Goal: Task Accomplishment & Management: Manage account settings

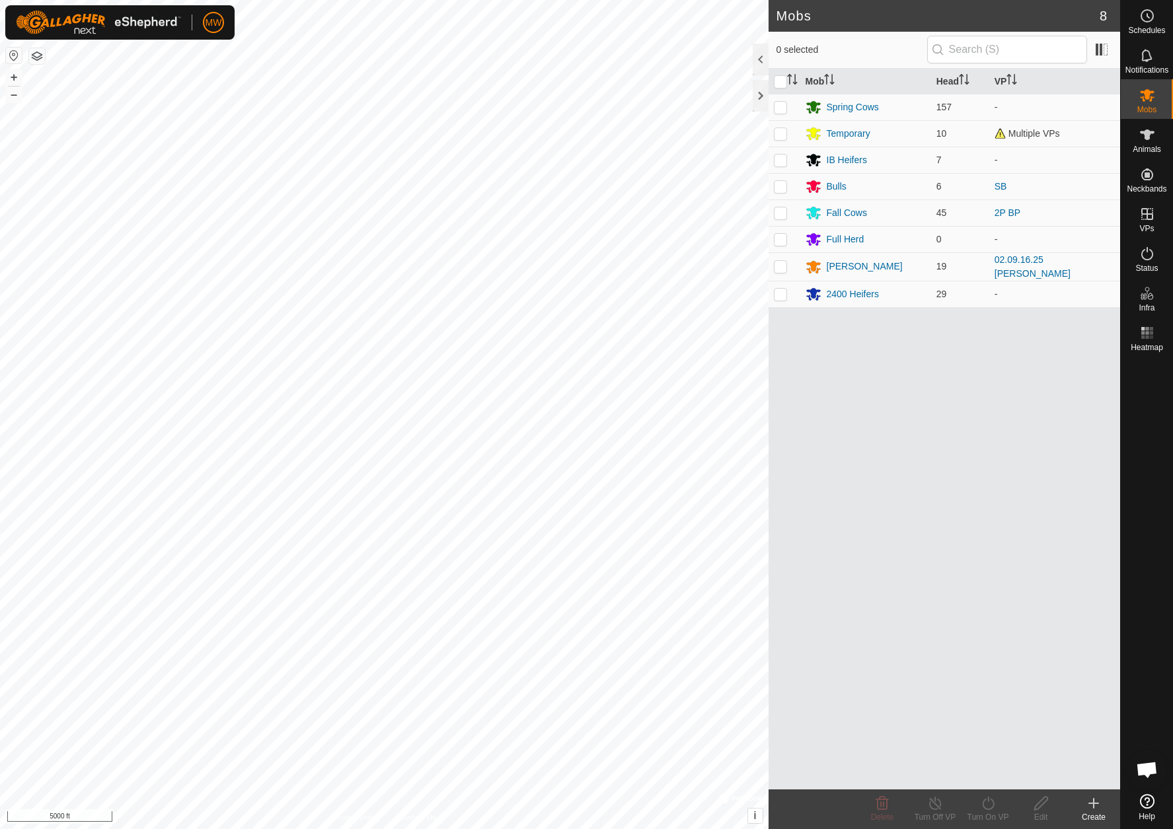
click at [1089, 799] on icon at bounding box center [1094, 804] width 16 height 16
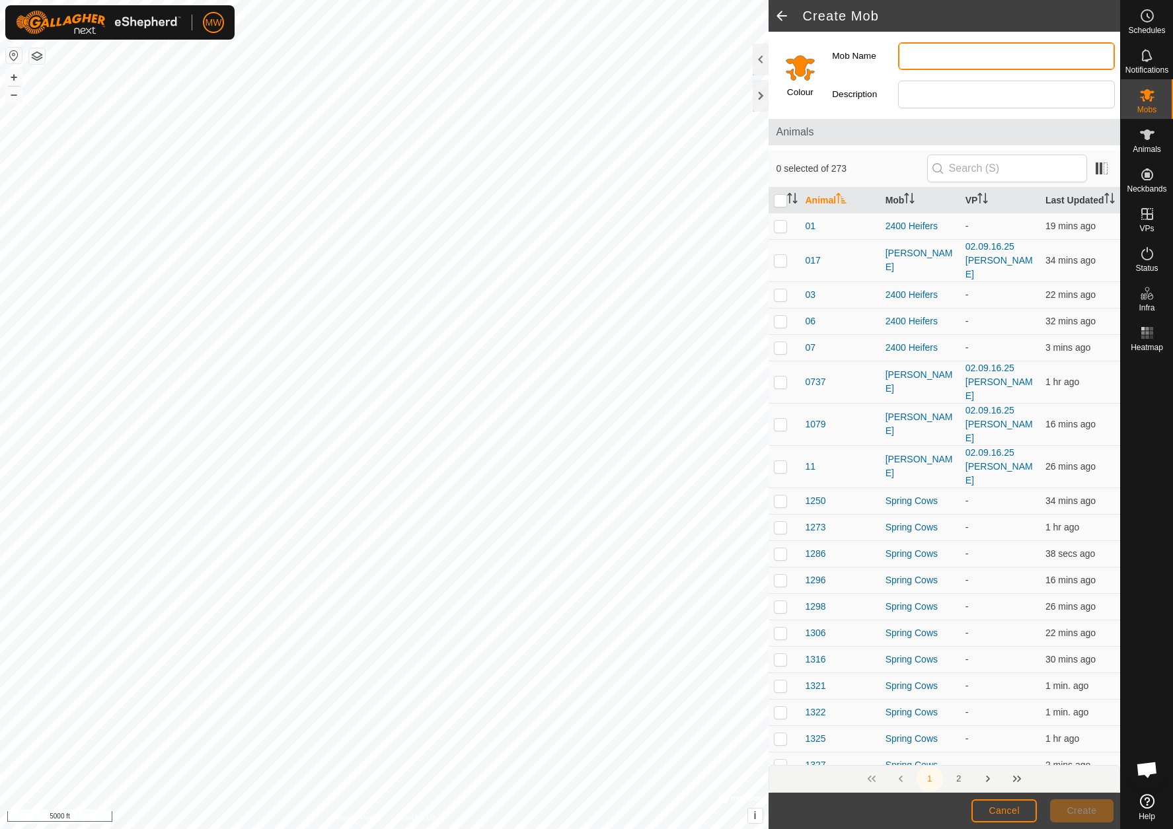
click at [924, 56] on input "Mob Name" at bounding box center [1006, 56] width 217 height 28
type input "Allen2"
click at [796, 74] on input "Select a color" at bounding box center [800, 68] width 32 height 32
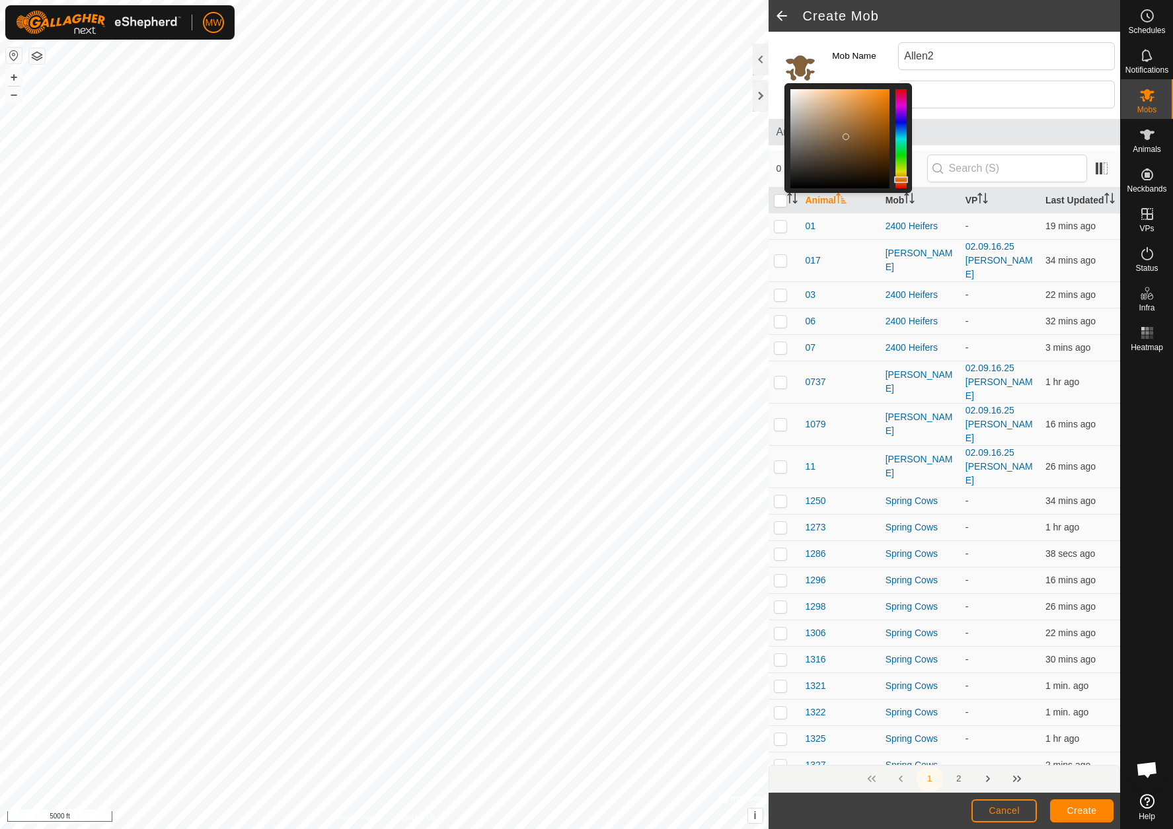
click at [846, 136] on div at bounding box center [839, 138] width 99 height 99
click at [870, 138] on div at bounding box center [839, 138] width 99 height 99
click at [843, 156] on div at bounding box center [839, 138] width 99 height 99
click at [876, 151] on div at bounding box center [839, 138] width 99 height 99
click at [938, 125] on span "Animals" at bounding box center [945, 132] width 336 height 16
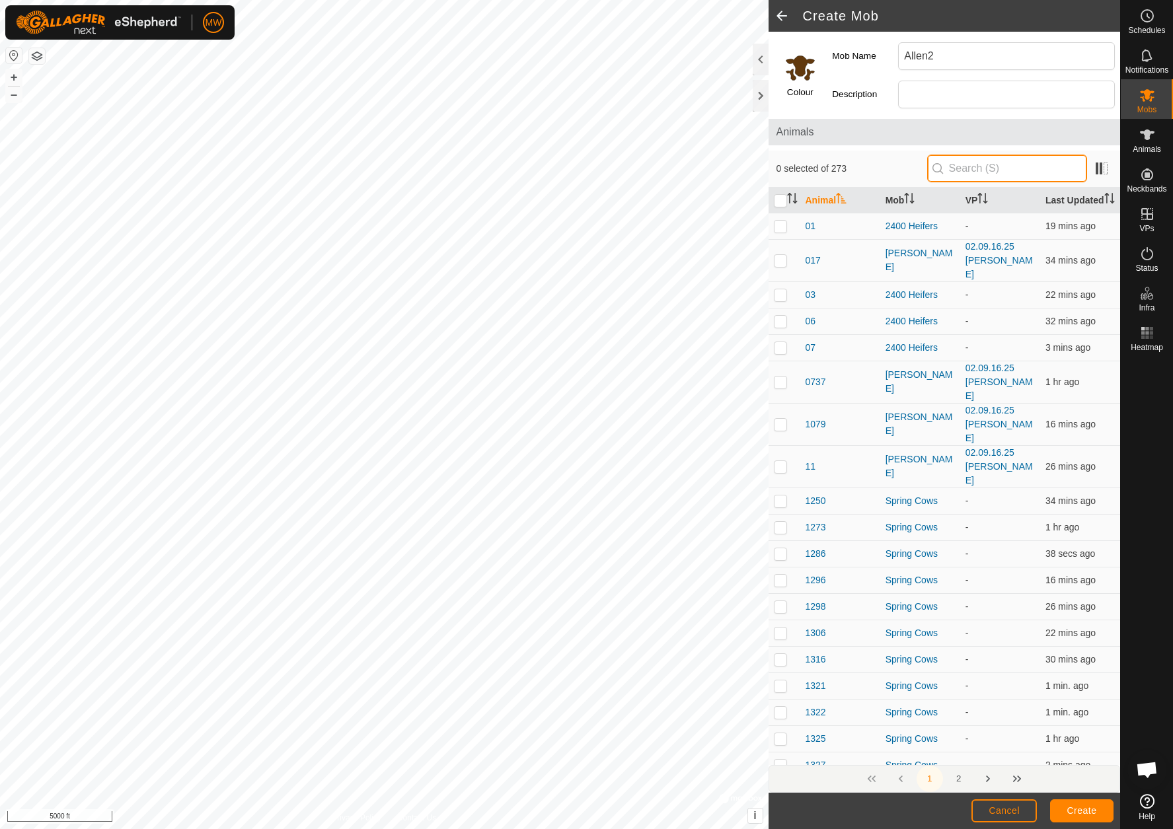
click at [972, 169] on input "text" at bounding box center [1007, 169] width 160 height 28
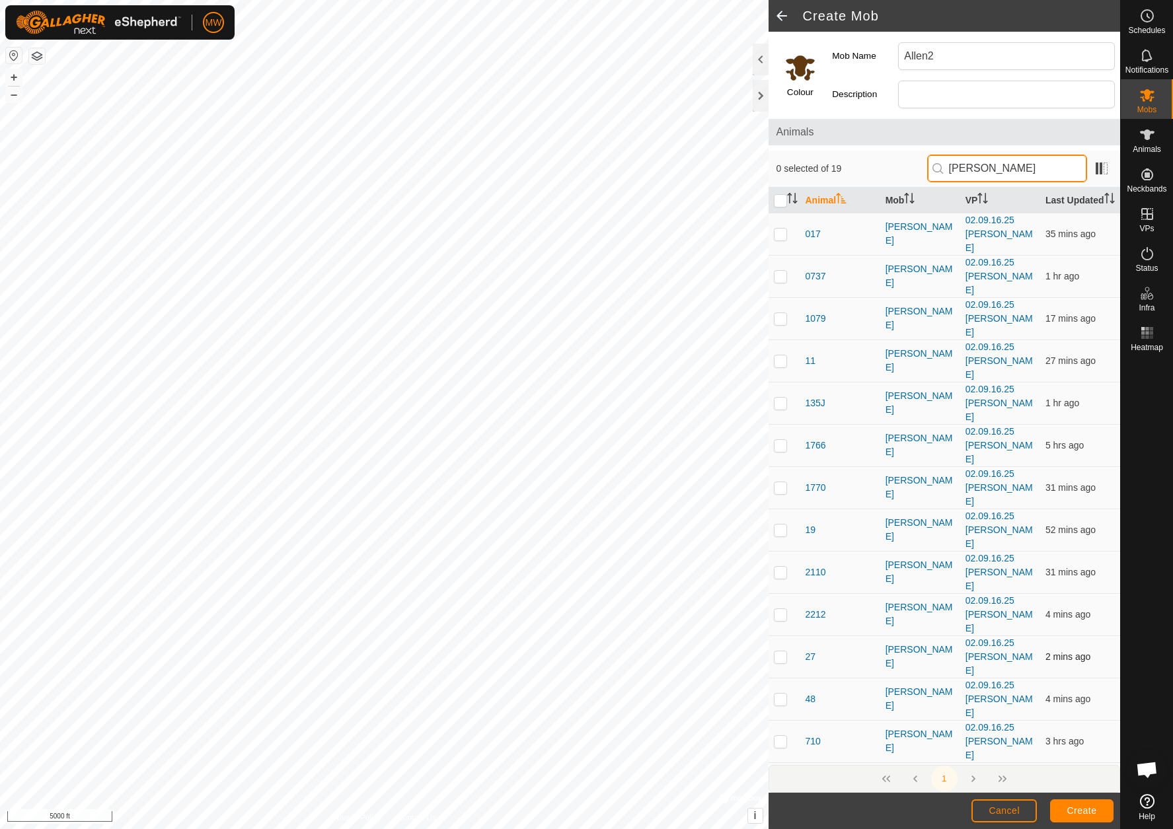
type input "[PERSON_NAME]"
click at [781, 652] on p-checkbox at bounding box center [780, 657] width 13 height 11
checkbox input "true"
click at [785, 821] on p-checkbox at bounding box center [780, 826] width 13 height 11
checkbox input "true"
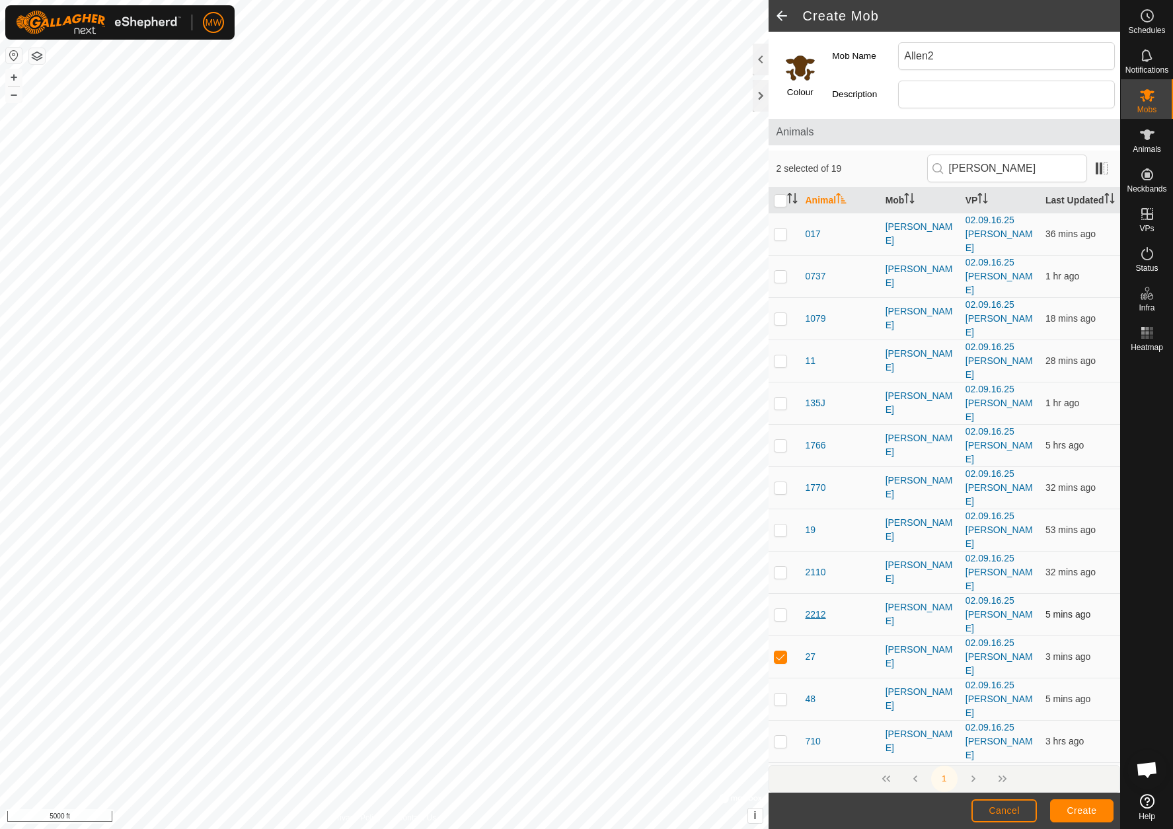
click at [816, 608] on span "2212" at bounding box center [816, 615] width 20 height 14
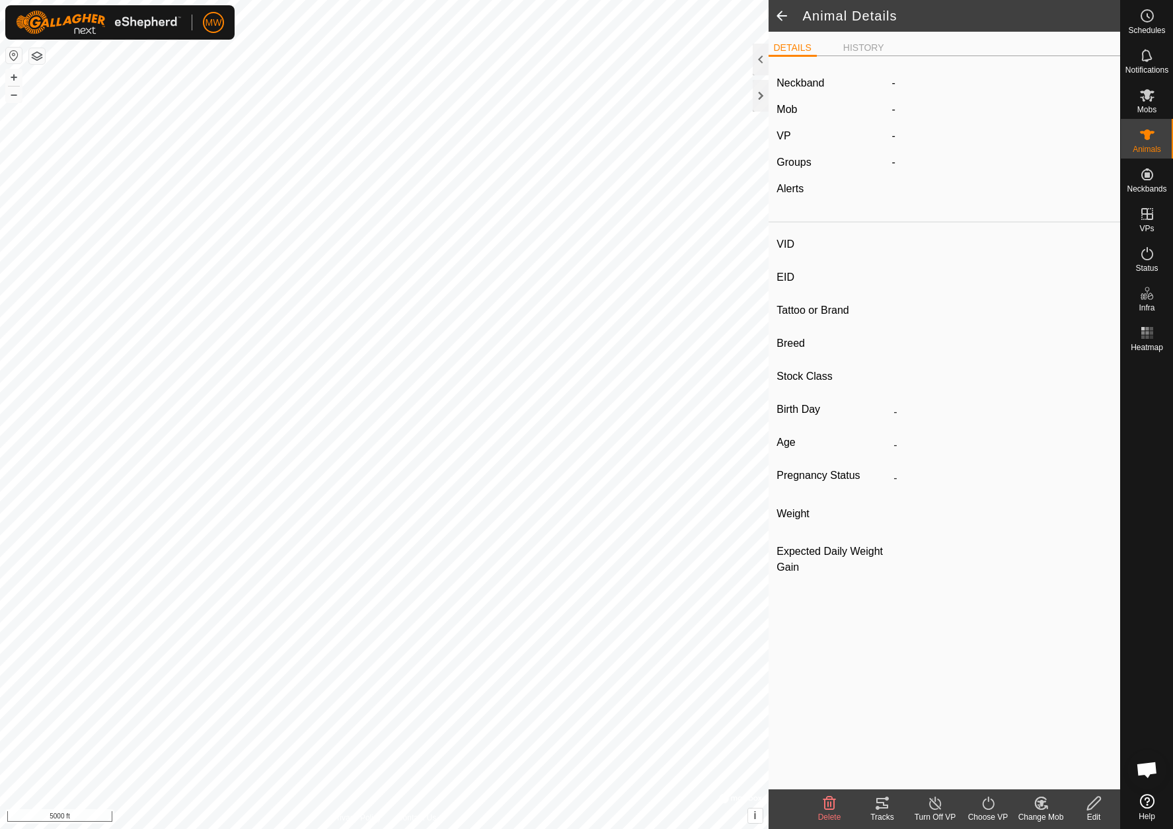
type input "2212"
type input "-"
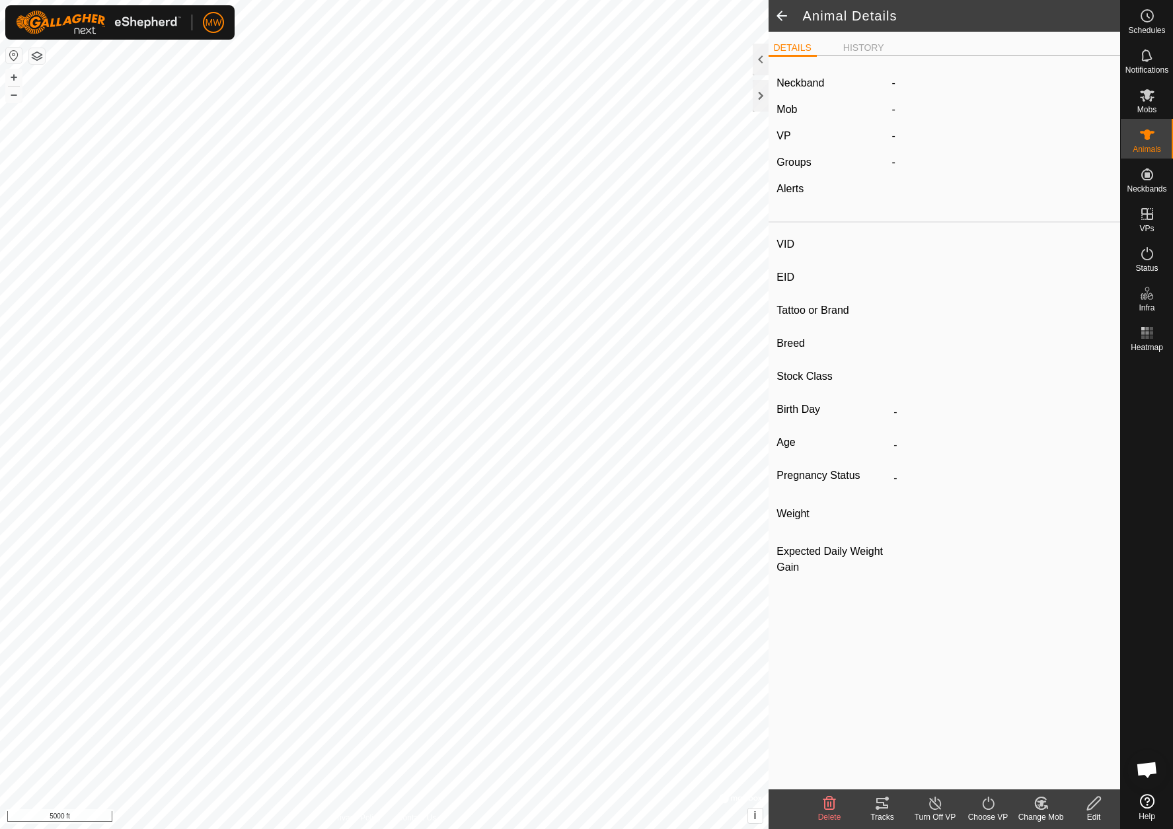
type input "0 kg"
type input "-"
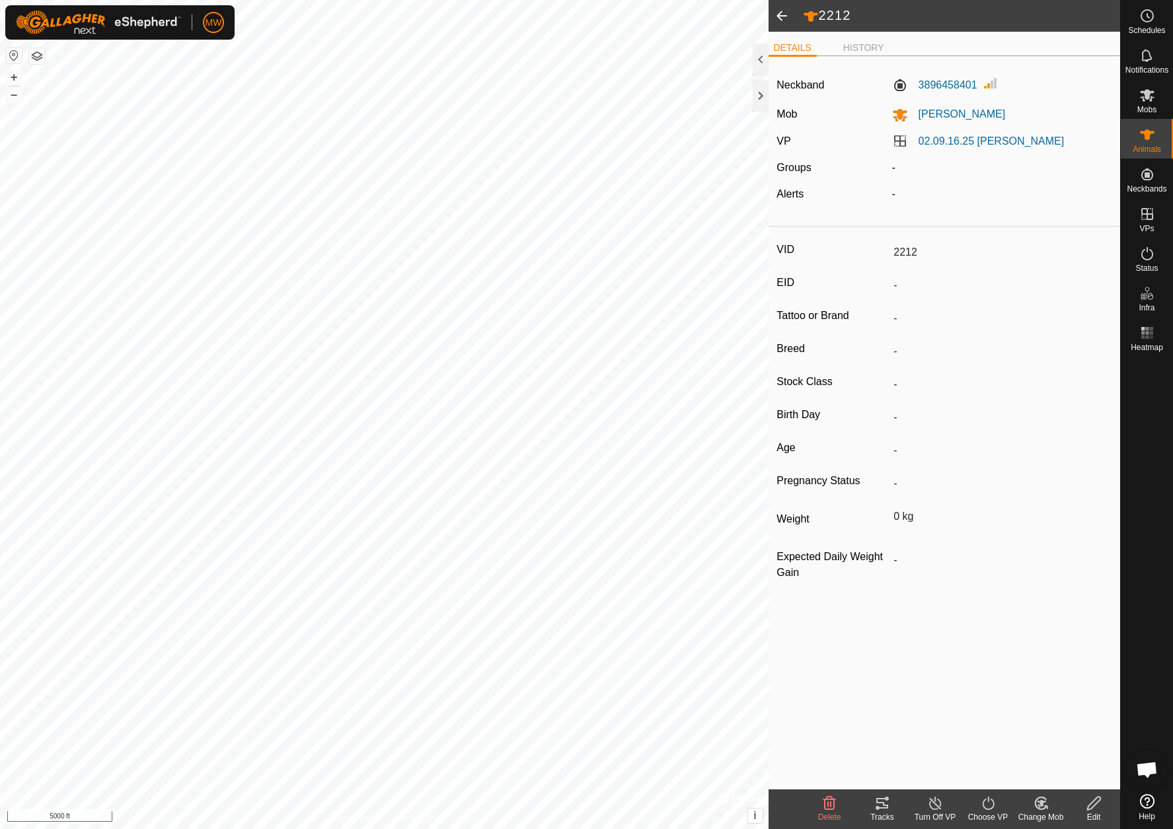
click at [786, 16] on span at bounding box center [782, 16] width 26 height 32
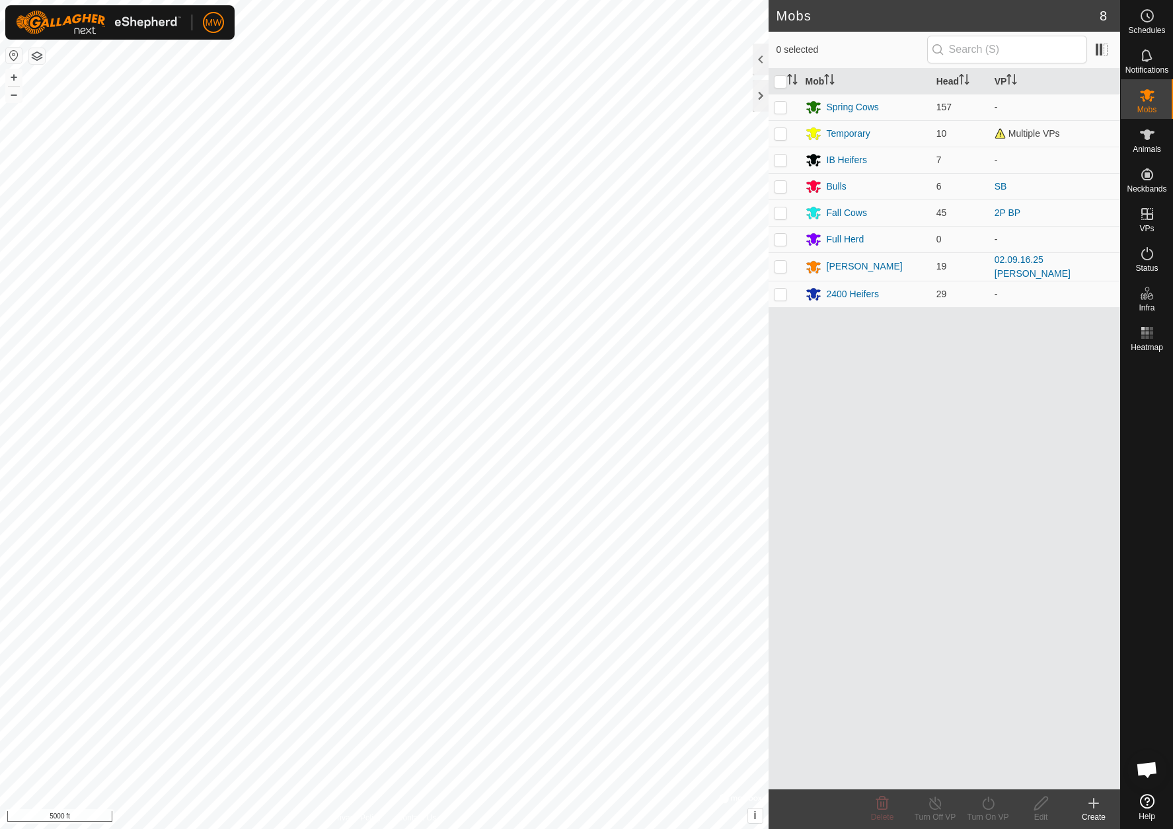
click at [1091, 801] on icon at bounding box center [1094, 804] width 16 height 16
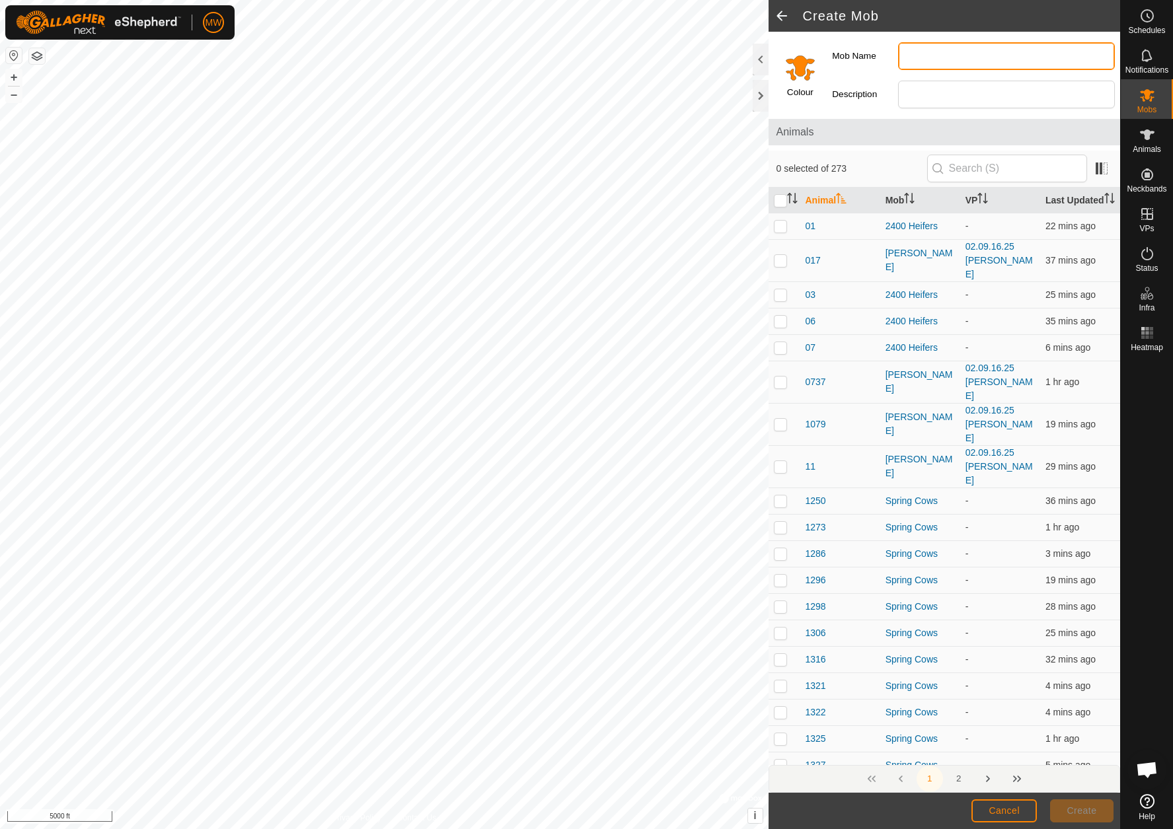
click at [931, 56] on input "Mob Name" at bounding box center [1006, 56] width 217 height 28
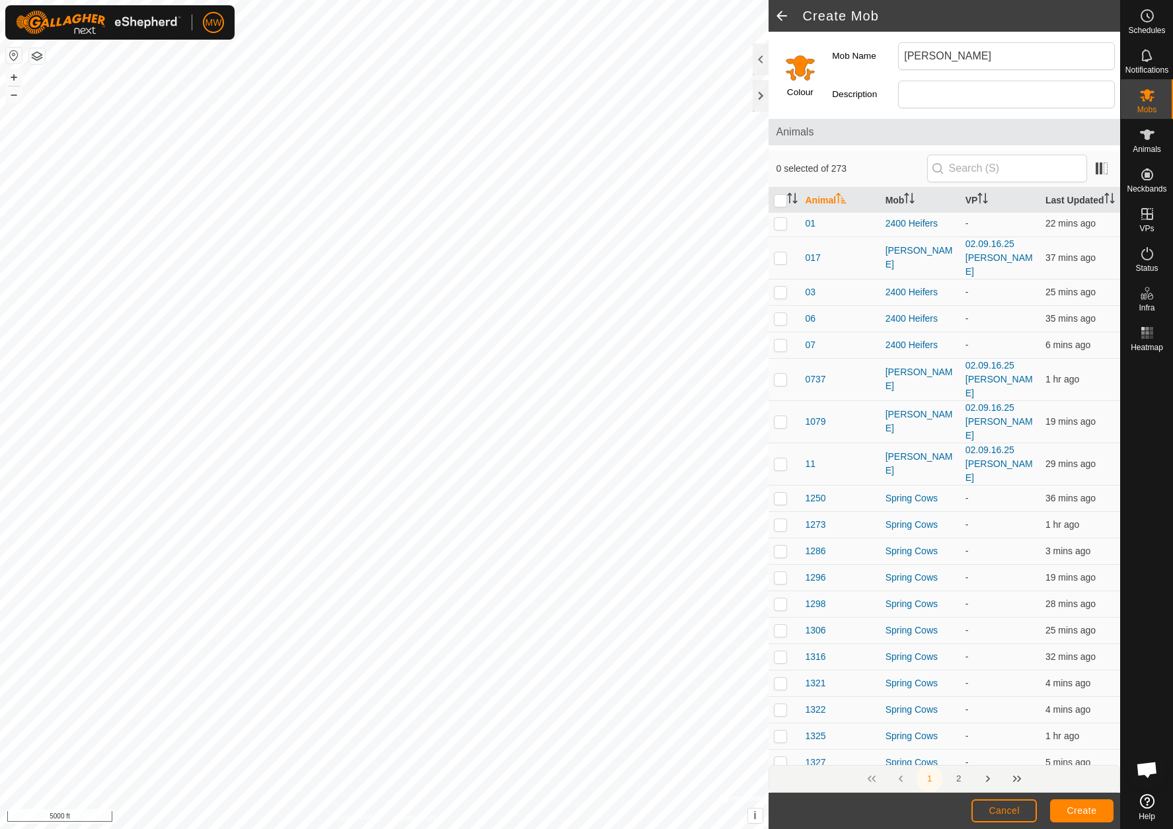
click at [1087, 818] on button "Create" at bounding box center [1081, 811] width 63 height 23
click at [694, 24] on div at bounding box center [701, 29] width 19 height 14
click at [707, 26] on icon "Close" at bounding box center [706, 26] width 11 height 11
click at [810, 69] on input "Select a color" at bounding box center [800, 68] width 32 height 32
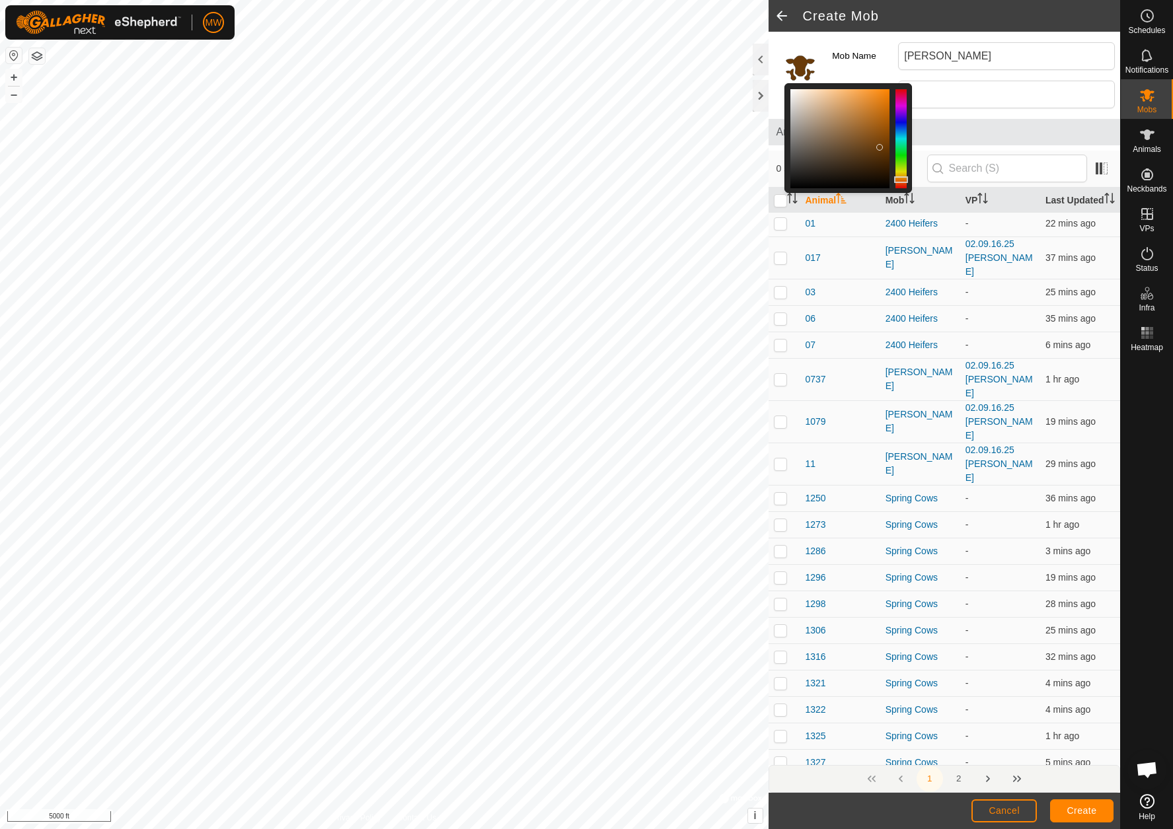
click at [880, 147] on div at bounding box center [839, 138] width 99 height 99
click at [954, 97] on input "Description" at bounding box center [1006, 95] width 217 height 28
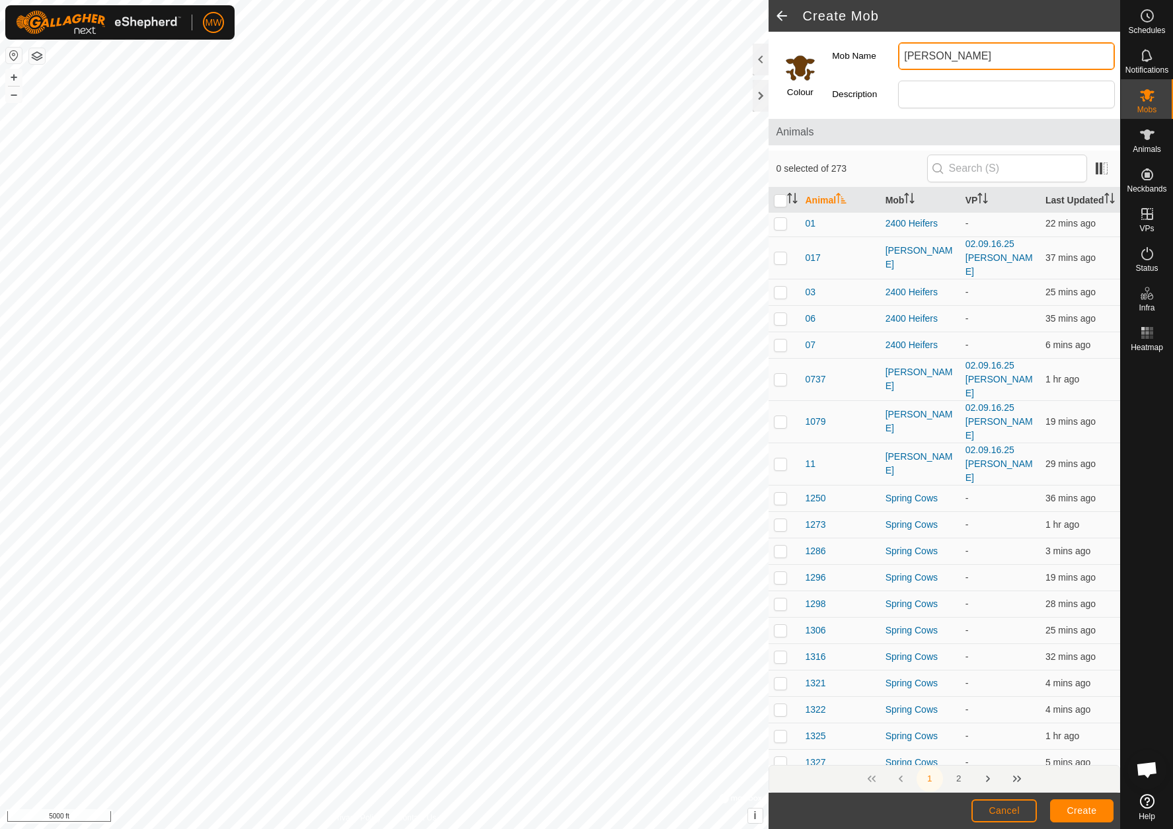
click at [943, 56] on input "[PERSON_NAME]" at bounding box center [1006, 56] width 217 height 28
type input "Allen2"
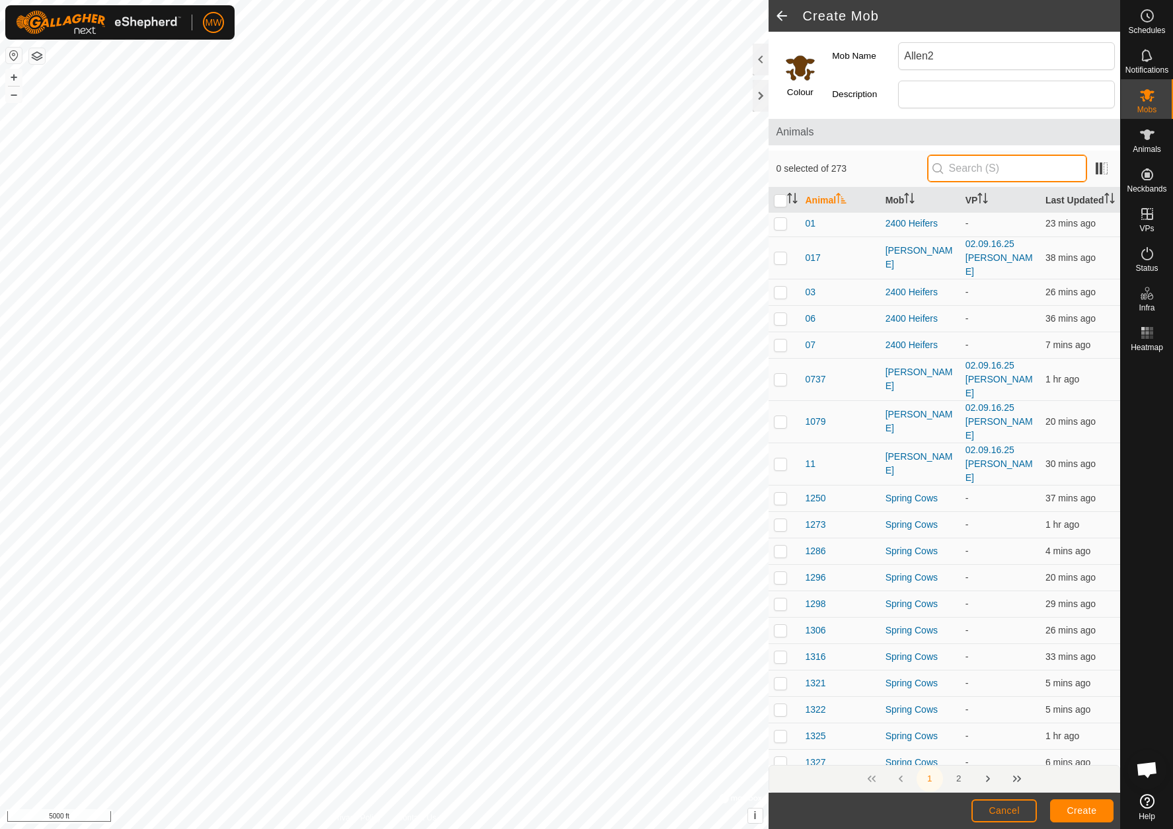
click at [985, 170] on input "text" at bounding box center [1007, 169] width 160 height 28
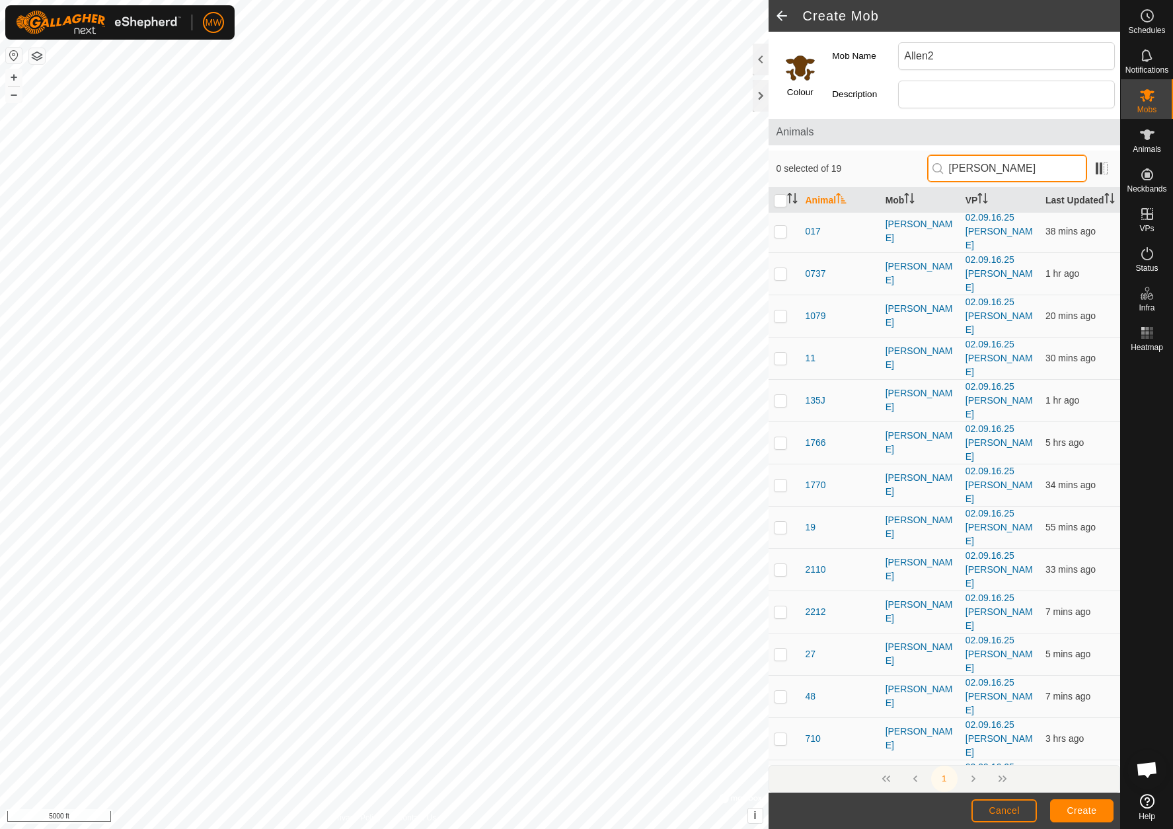
scroll to position [0, 0]
type input "[PERSON_NAME]"
click at [820, 608] on span "2212" at bounding box center [816, 615] width 20 height 14
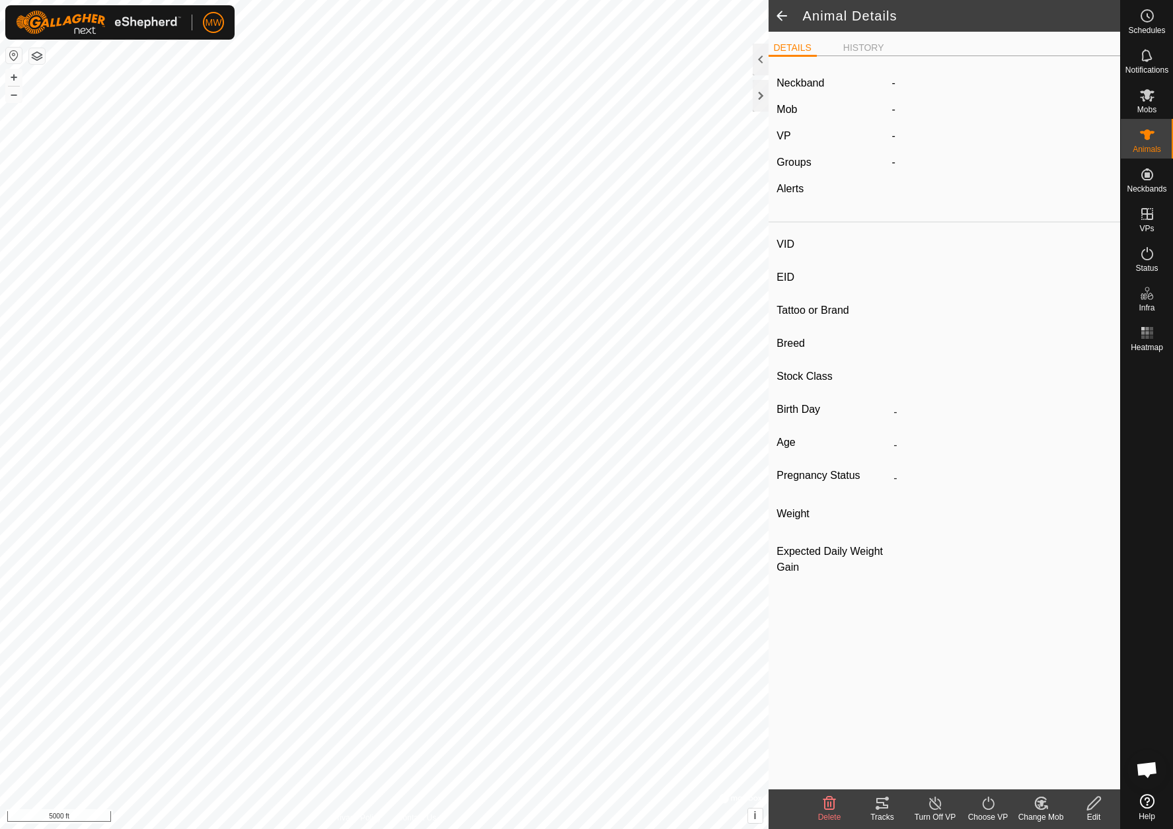
type input "2212"
type input "-"
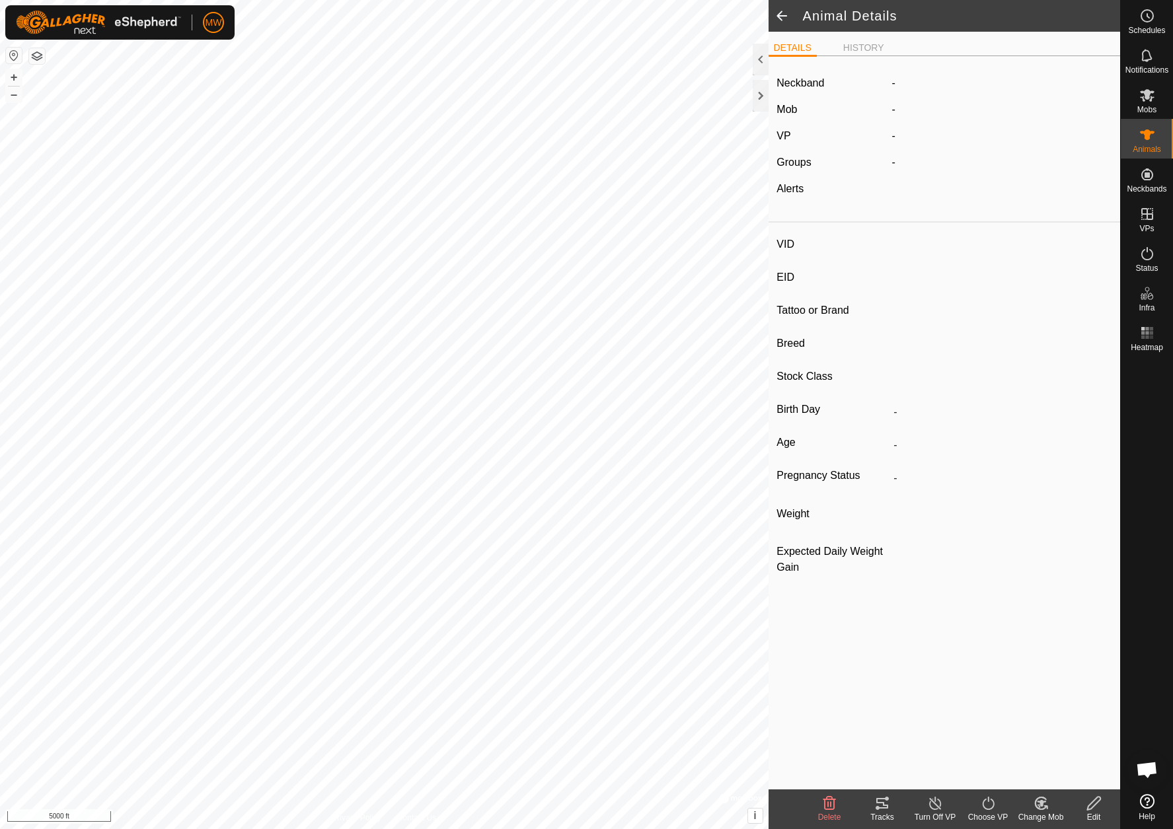
type input "0 kg"
type input "-"
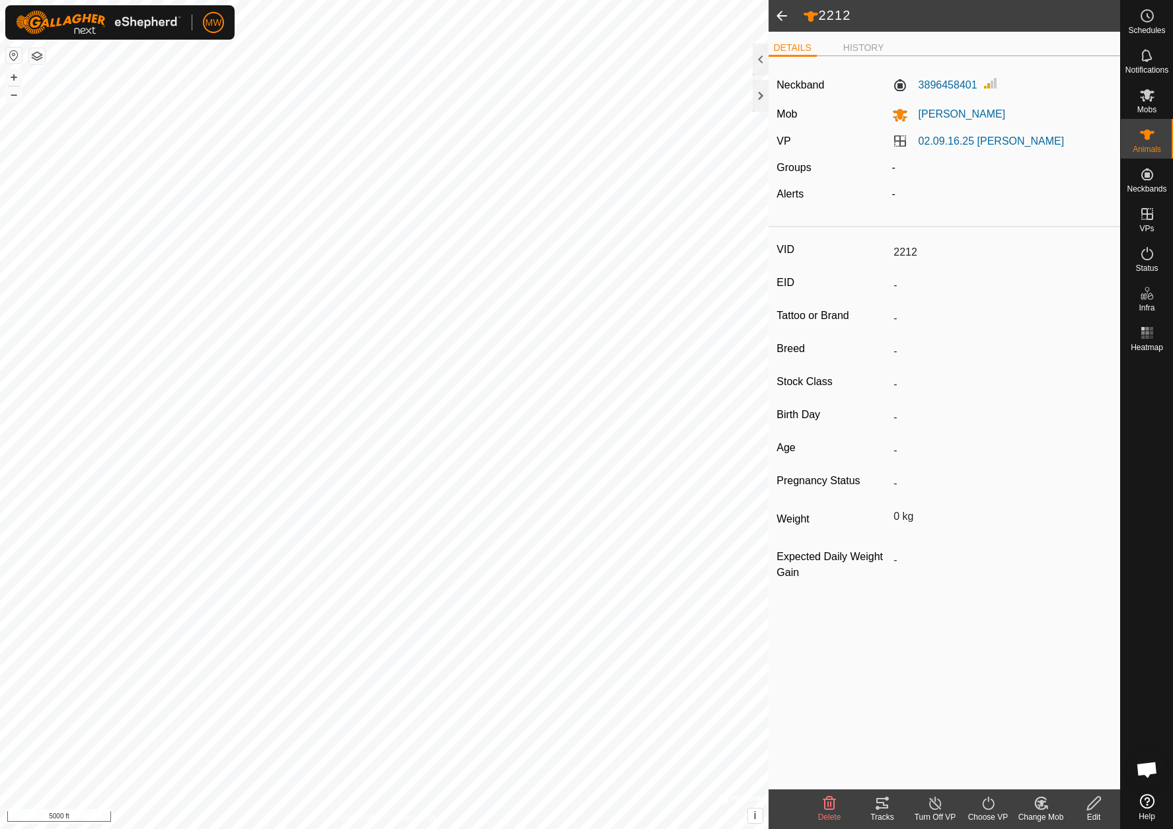
click at [779, 13] on span at bounding box center [782, 16] width 26 height 32
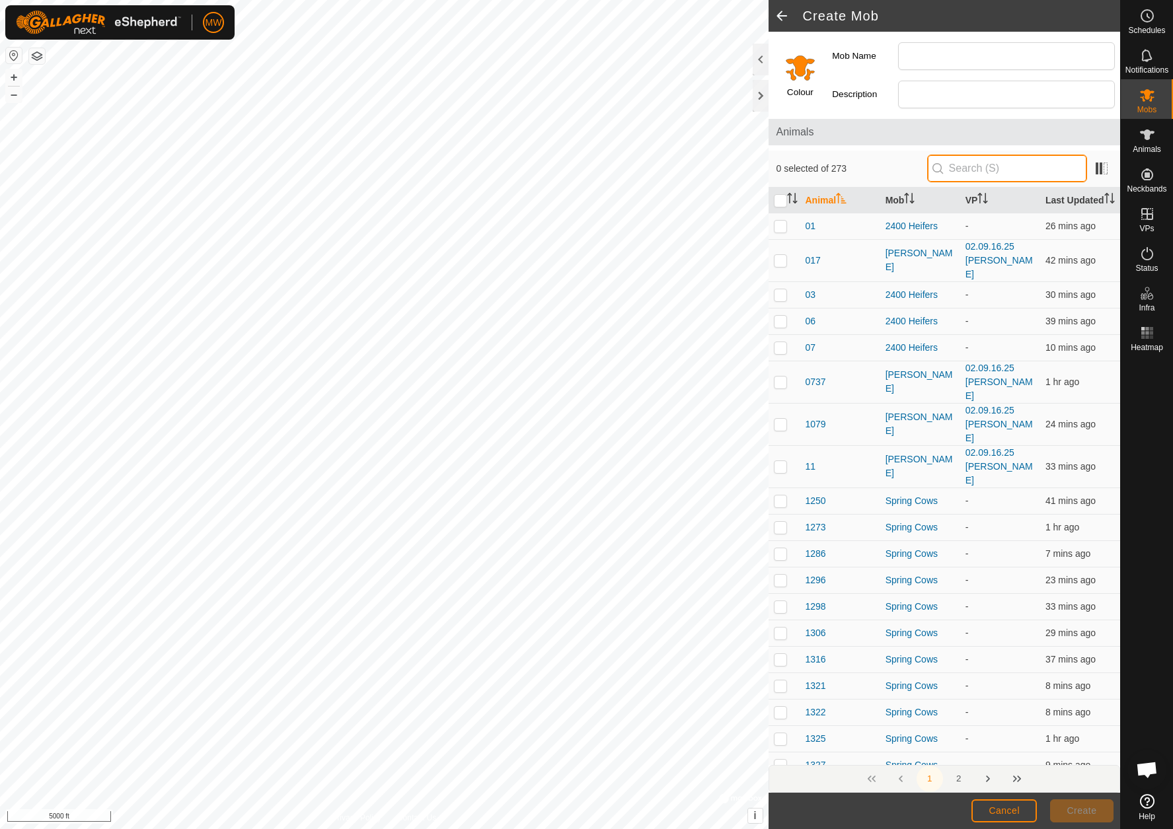
click at [960, 161] on input "text" at bounding box center [1007, 169] width 160 height 28
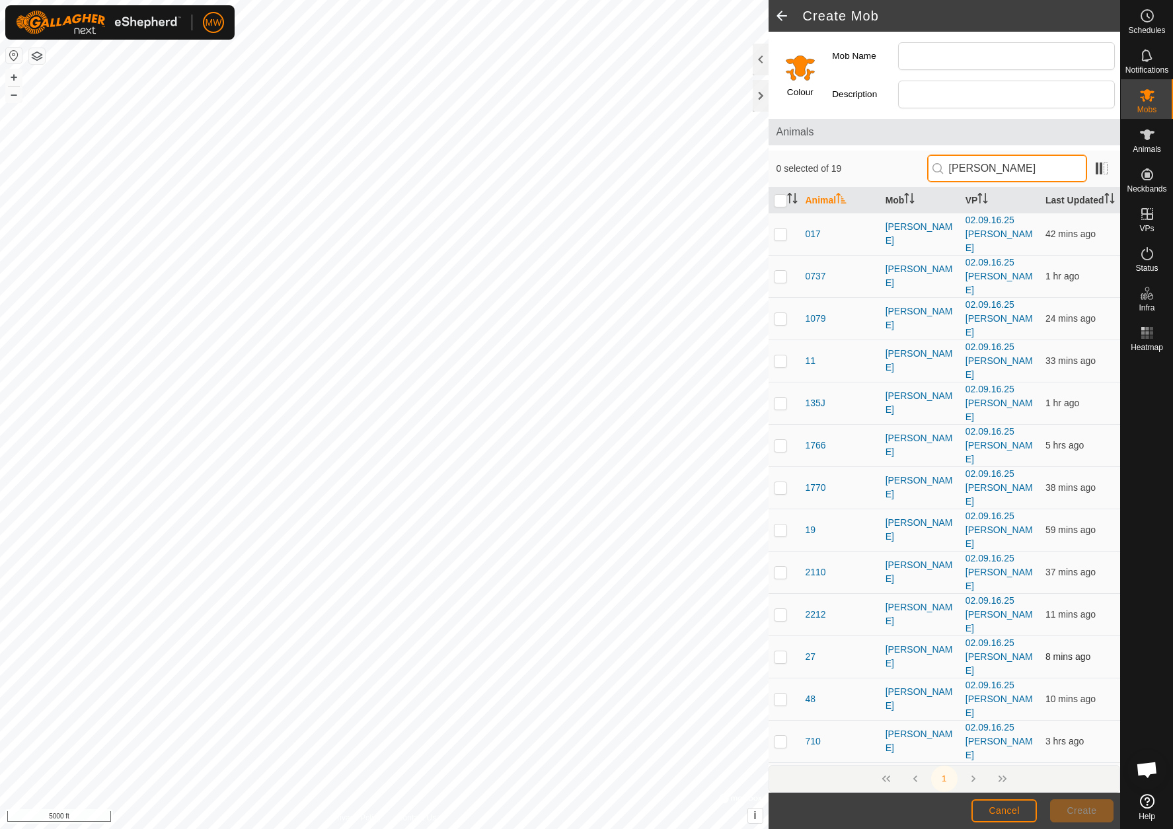
type input "[PERSON_NAME]"
click at [777, 652] on p-checkbox at bounding box center [780, 657] width 13 height 11
click at [781, 650] on p-checkbox at bounding box center [780, 655] width 13 height 11
checkbox input "false"
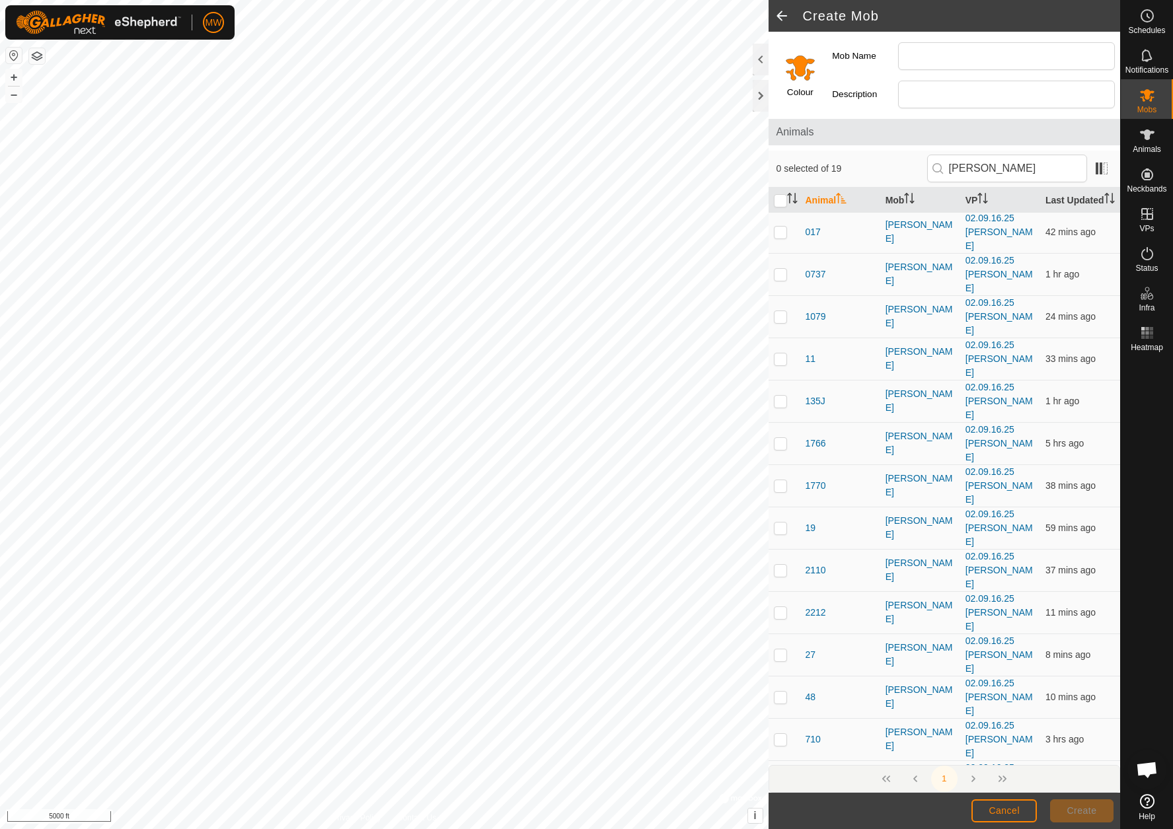
scroll to position [0, 0]
click at [810, 566] on span "2110" at bounding box center [816, 573] width 20 height 14
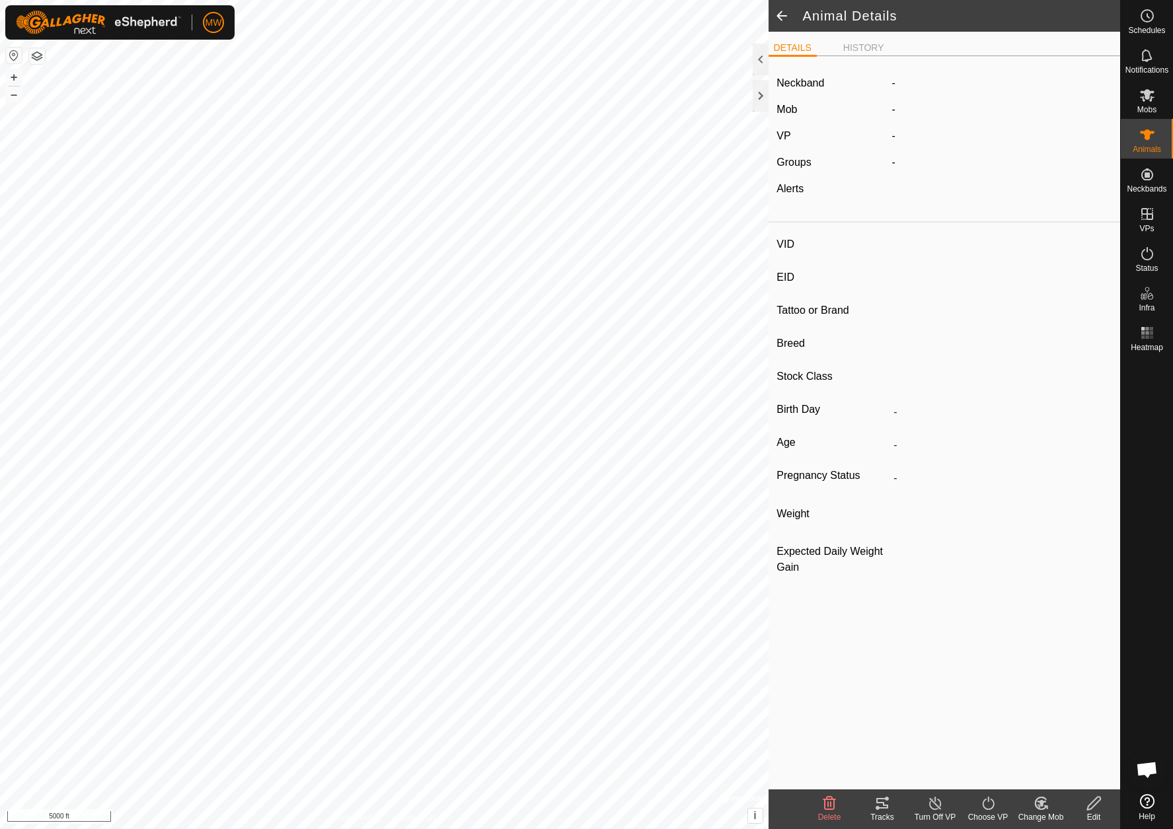
type input "2110"
type input "-"
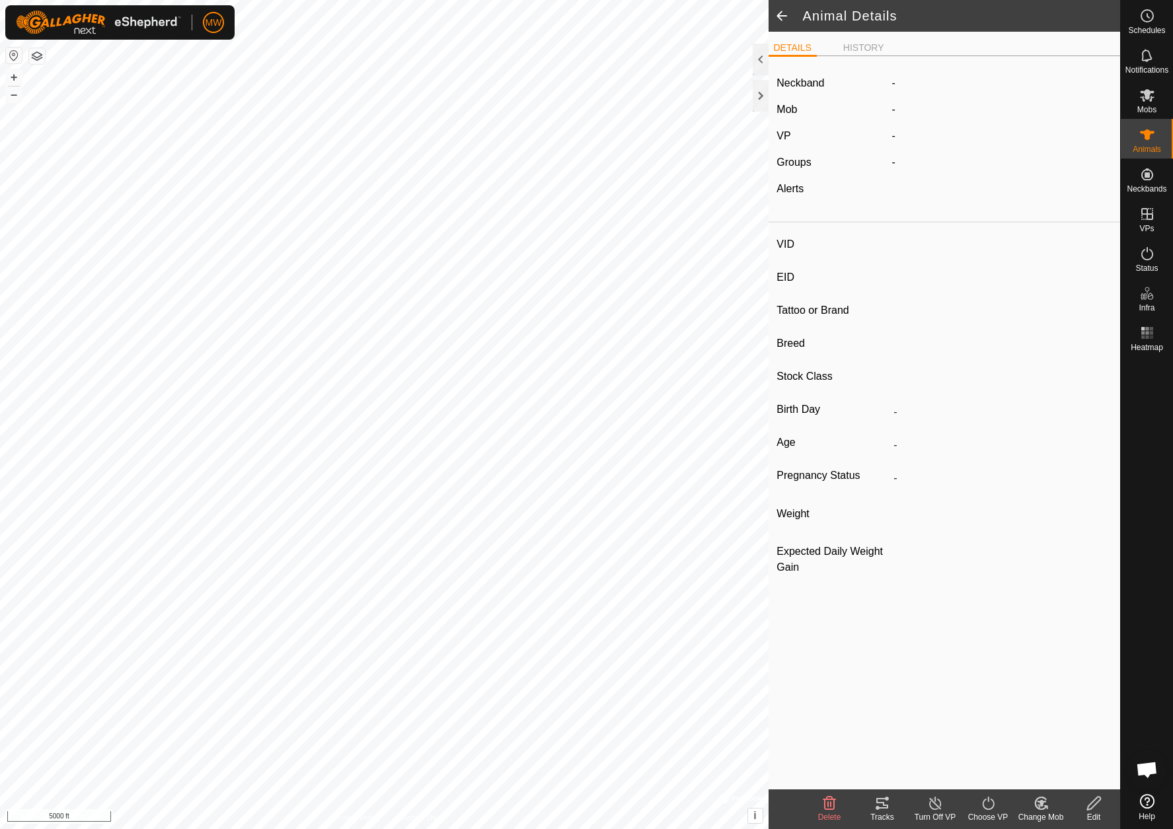
type input "0 kg"
type input "-"
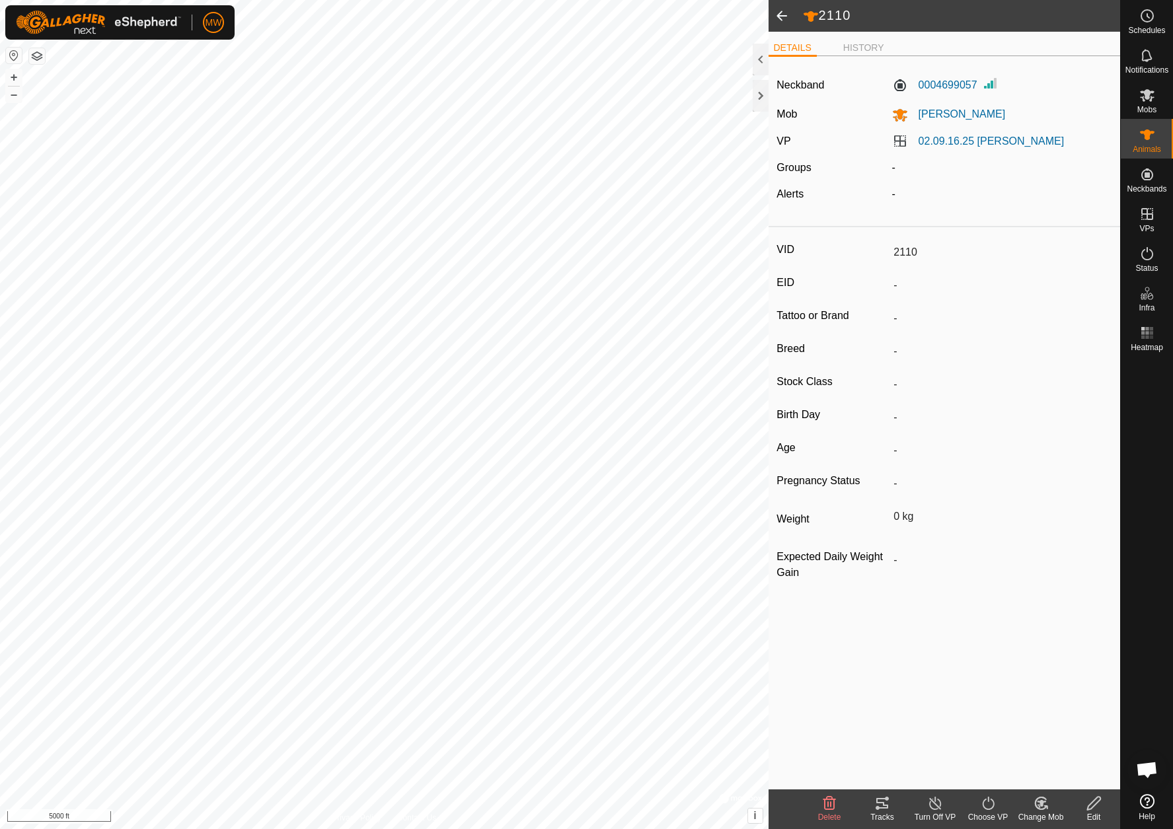
click at [907, 260] on input "2110" at bounding box center [999, 252] width 223 height 22
click at [779, 13] on span at bounding box center [782, 16] width 26 height 32
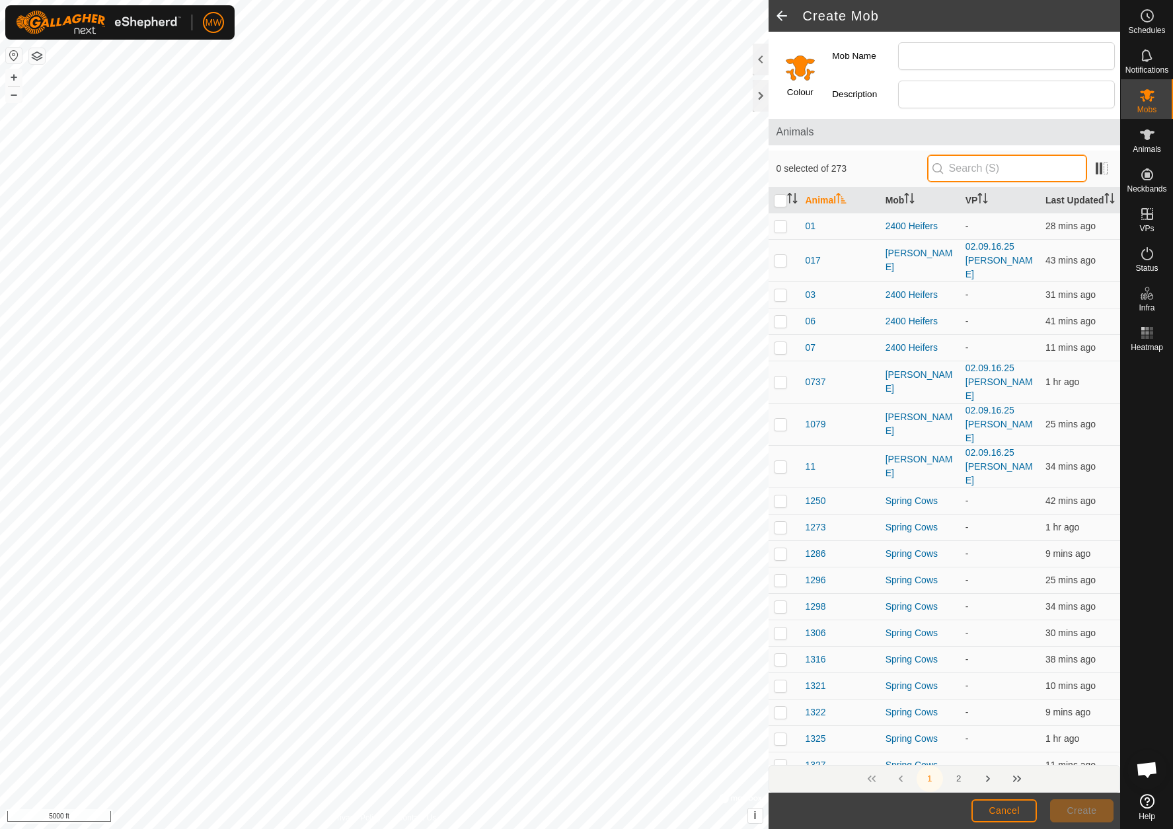
click at [971, 163] on input "text" at bounding box center [1007, 169] width 160 height 28
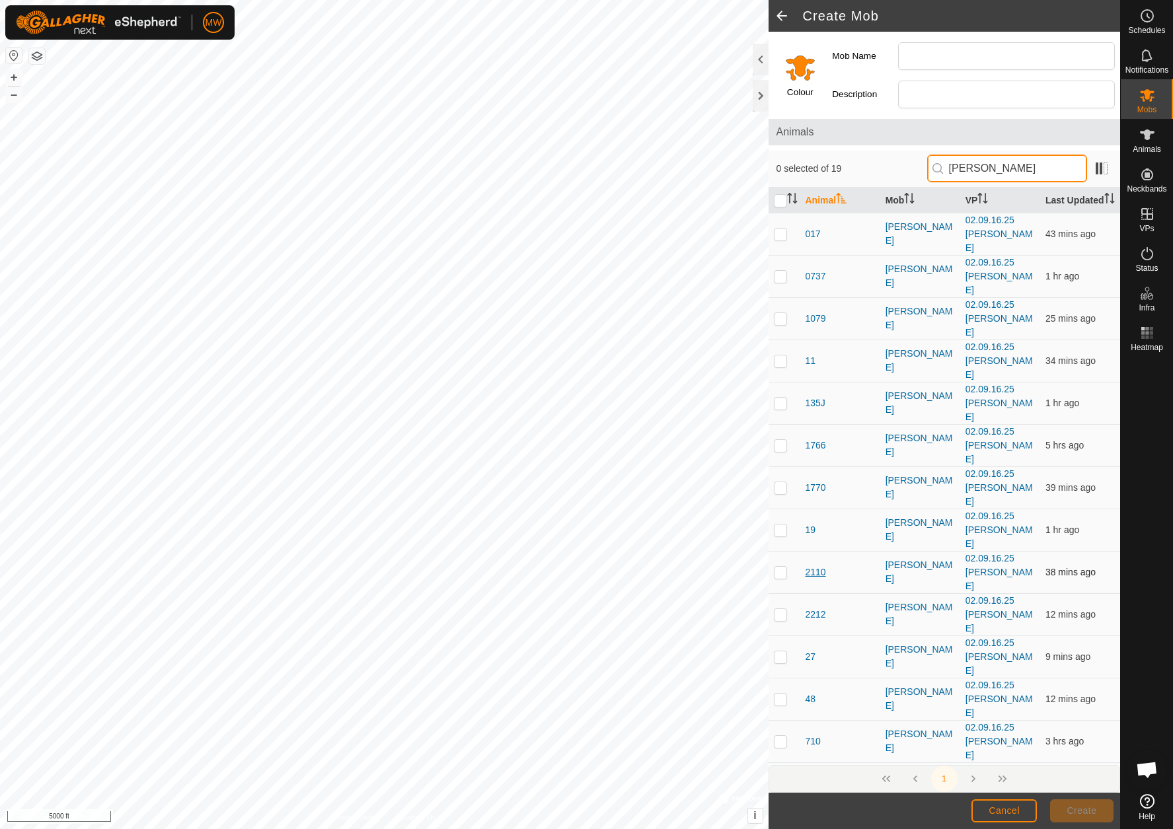
type input "[PERSON_NAME]"
click at [810, 566] on span "2110" at bounding box center [816, 573] width 20 height 14
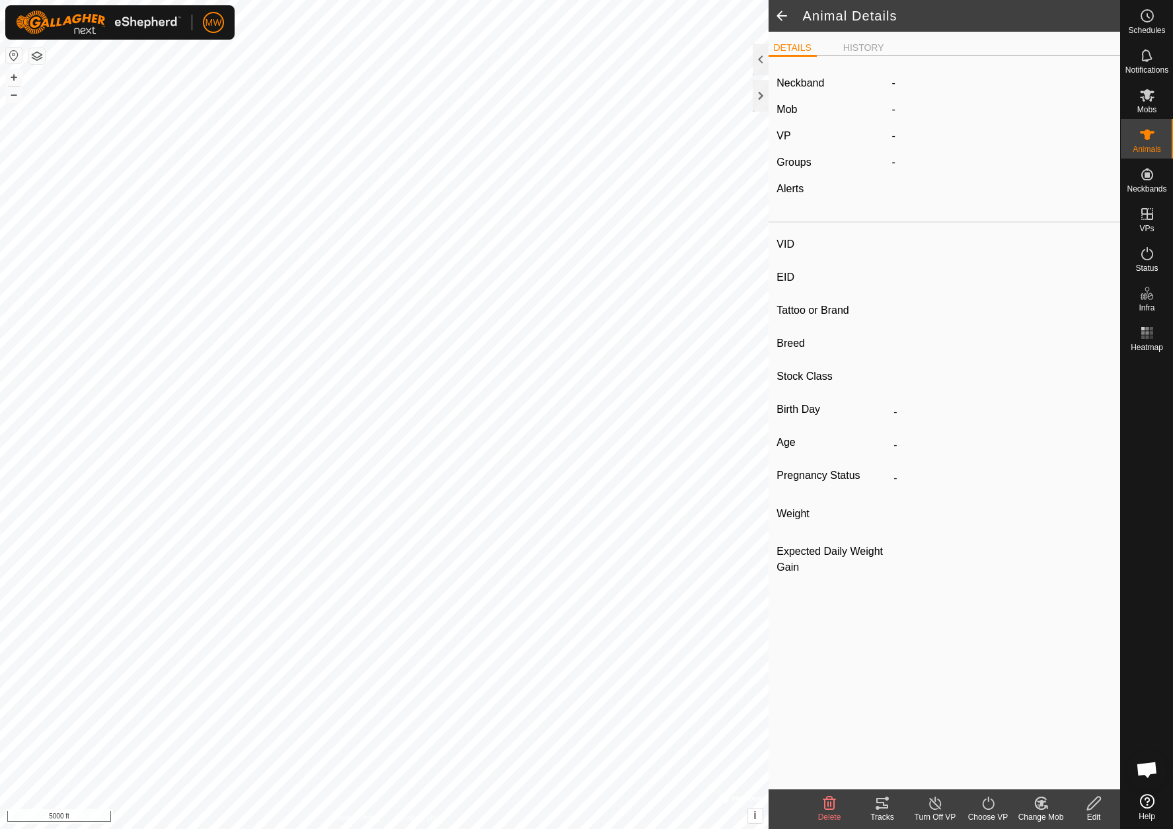
type input "2110"
type input "-"
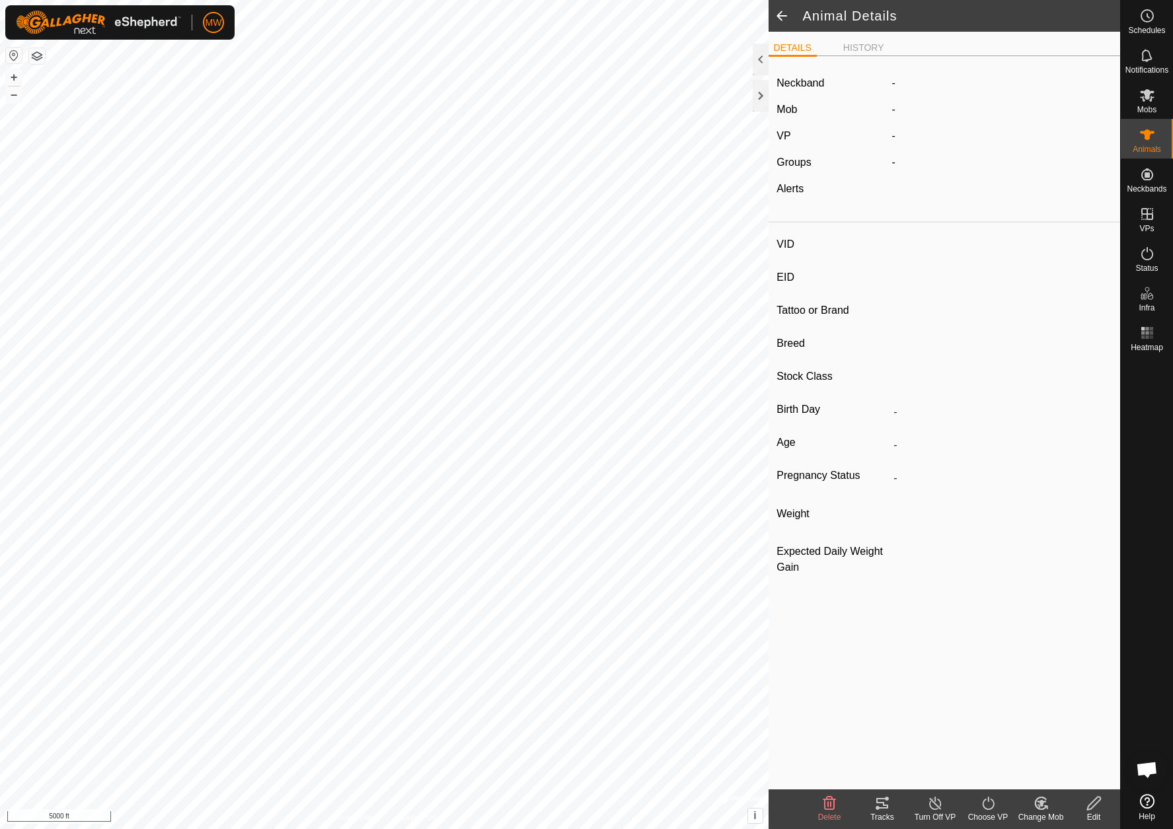
type input "0 kg"
type input "-"
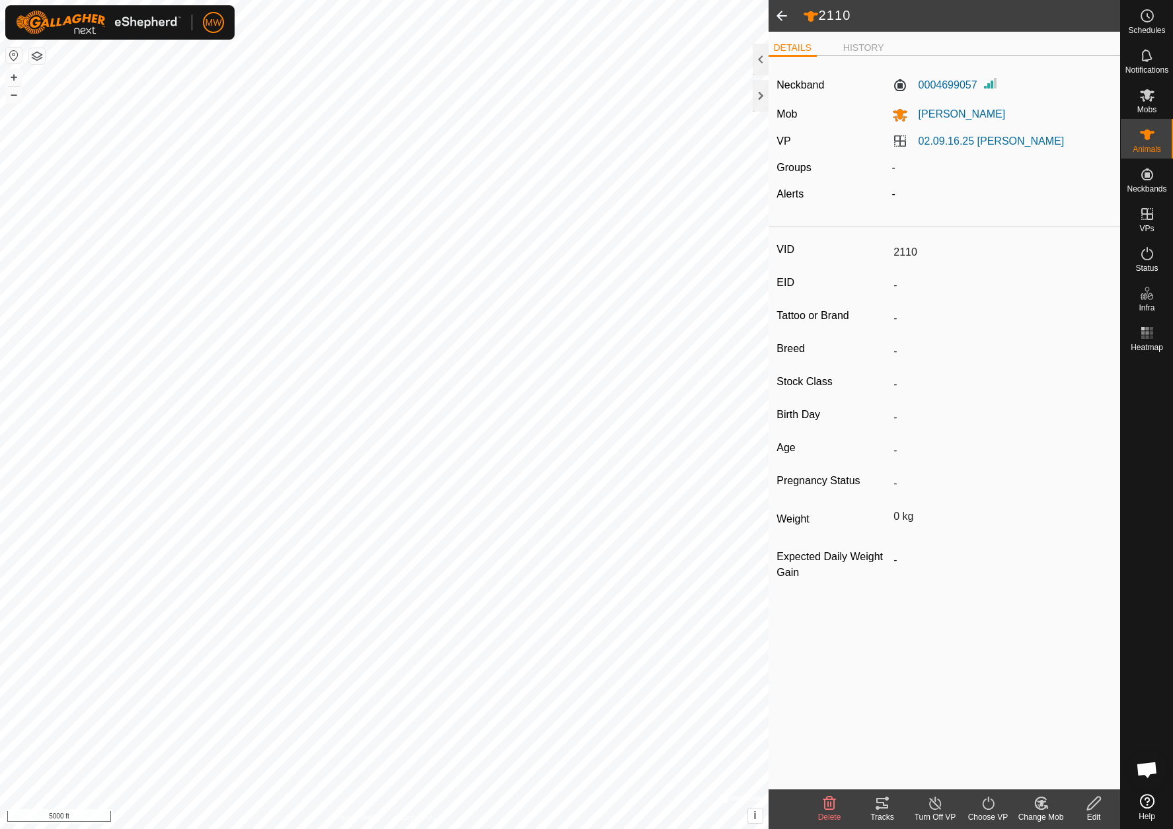
click at [909, 244] on input "2110" at bounding box center [999, 252] width 223 height 22
click at [907, 254] on input "2110" at bounding box center [999, 252] width 223 height 22
click at [853, 43] on li "HISTORY" at bounding box center [864, 49] width 52 height 16
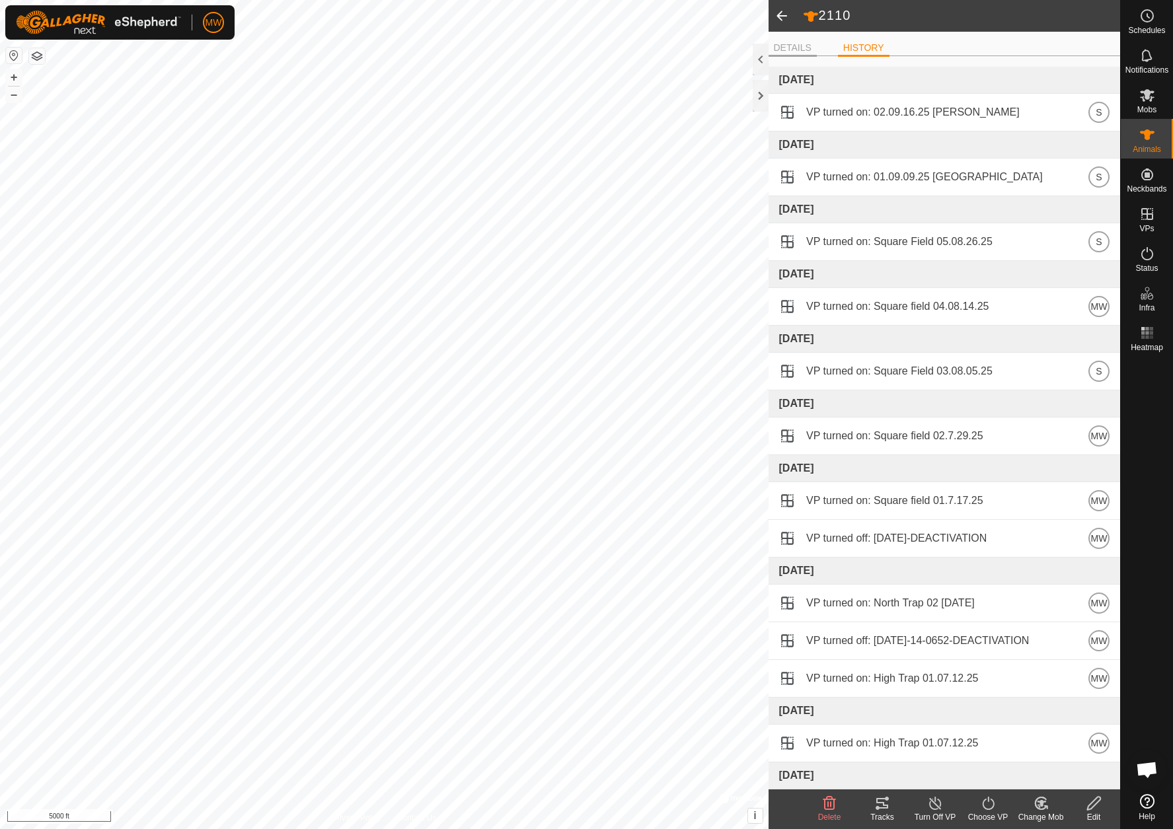
click at [783, 42] on li "DETAILS" at bounding box center [793, 49] width 48 height 16
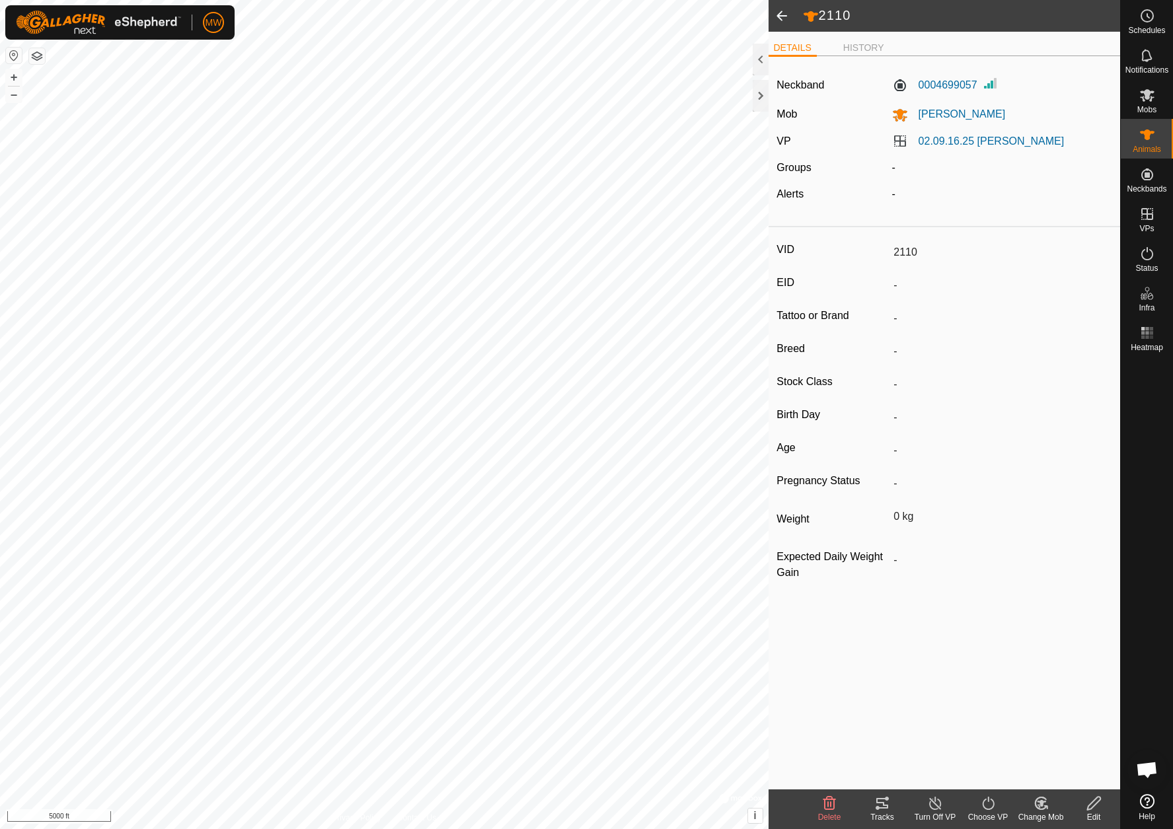
click at [781, 19] on span at bounding box center [782, 16] width 26 height 32
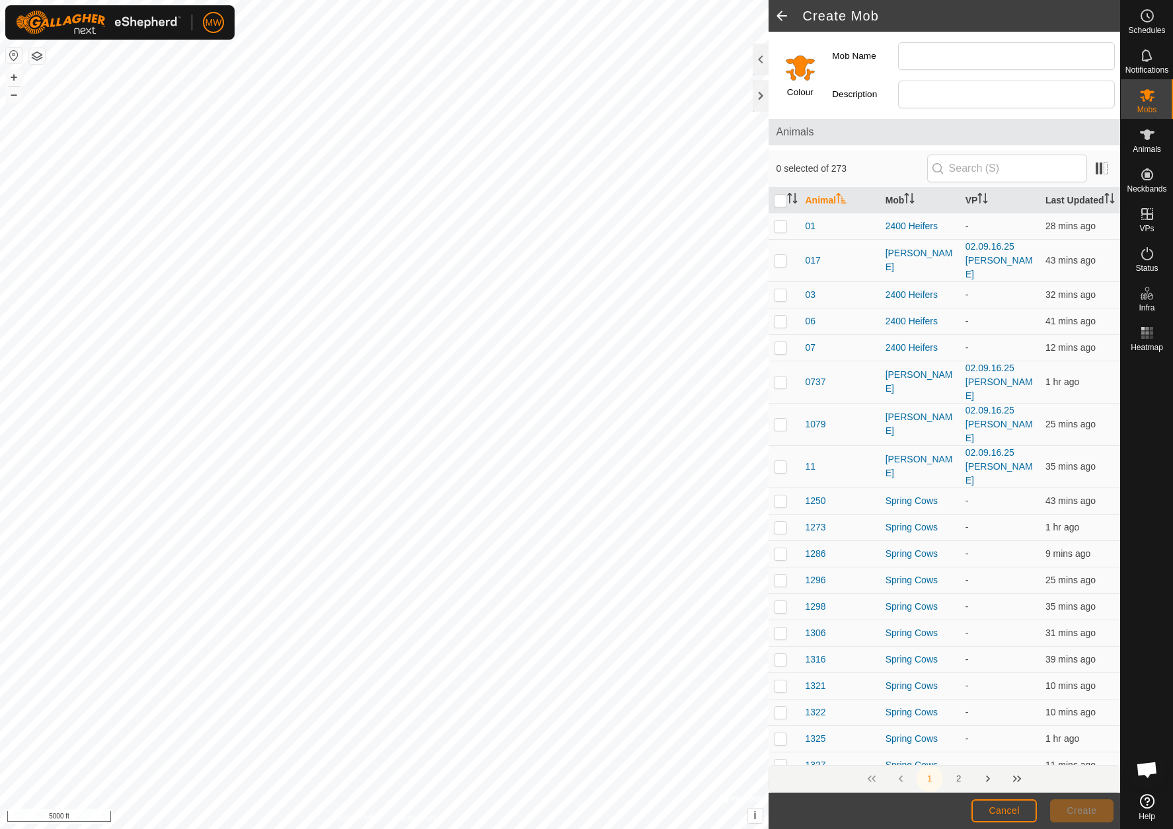
click at [782, 15] on span at bounding box center [782, 16] width 26 height 32
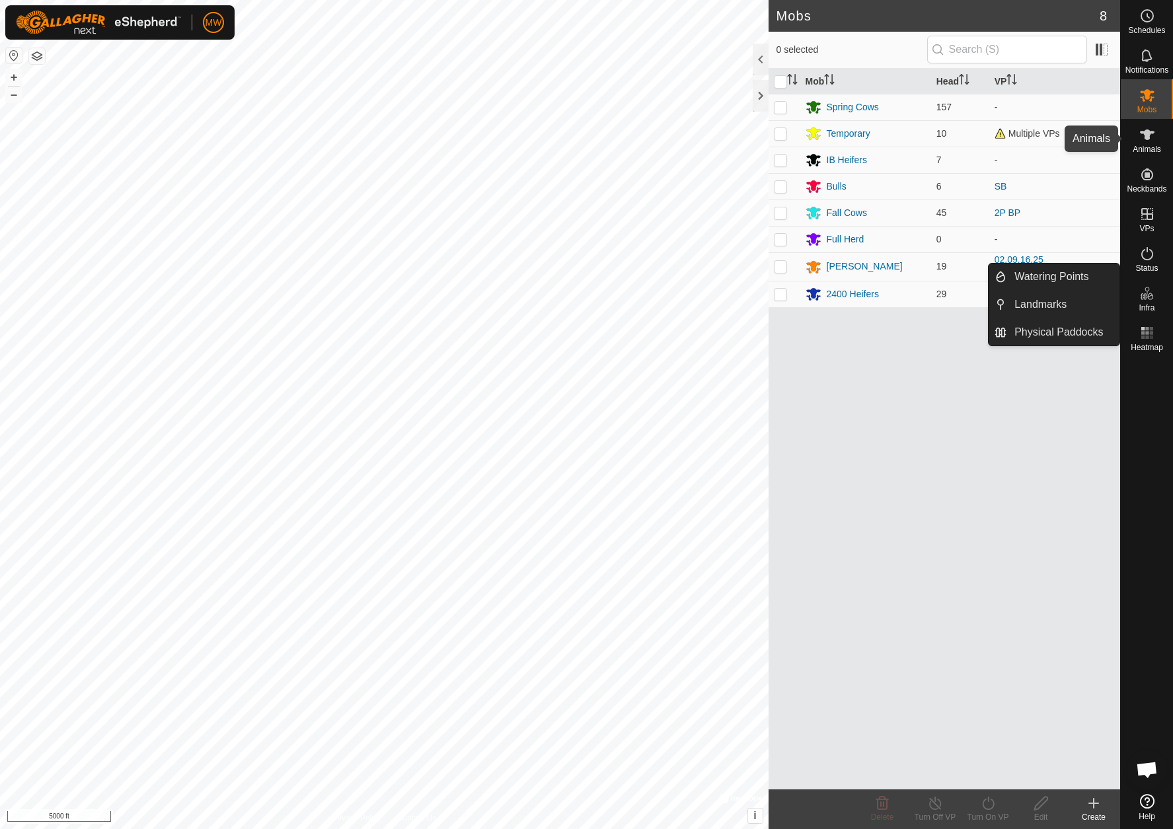
click at [1141, 142] on icon at bounding box center [1147, 135] width 16 height 16
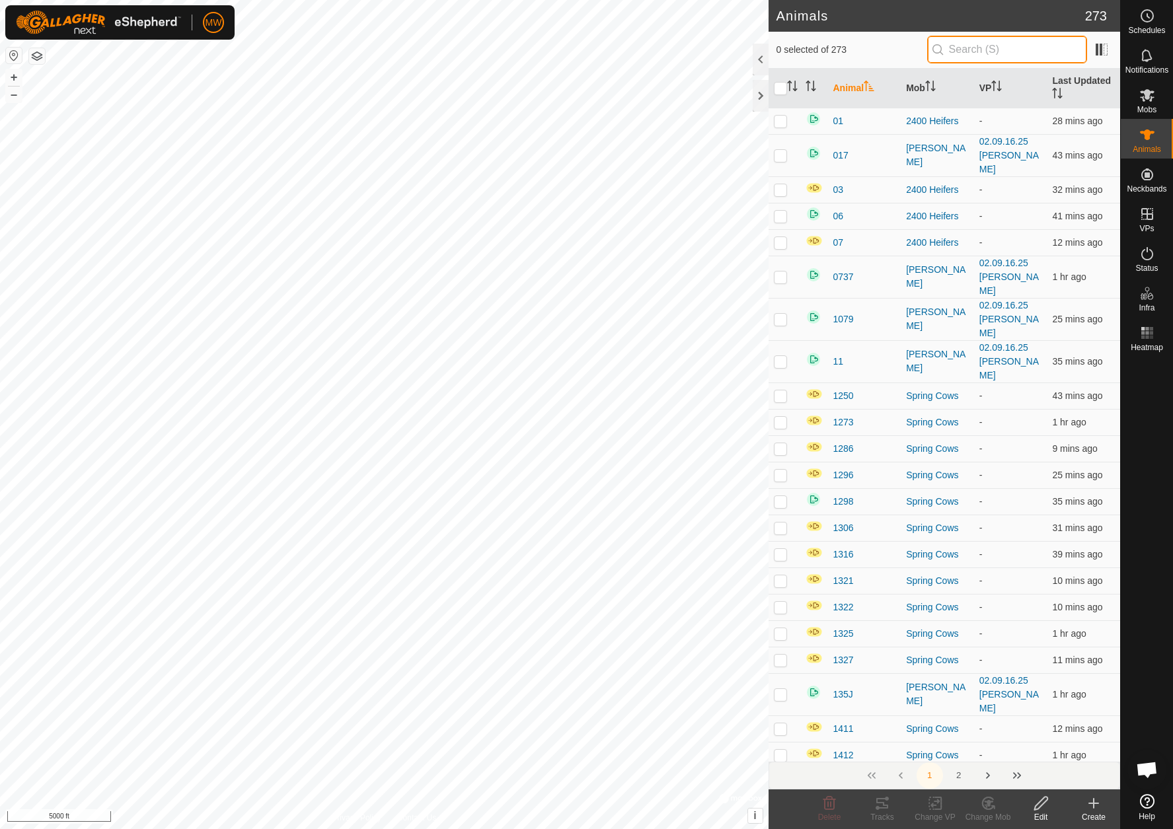
click at [988, 50] on input "text" at bounding box center [1007, 50] width 160 height 28
click at [988, 49] on input "text" at bounding box center [1007, 50] width 160 height 28
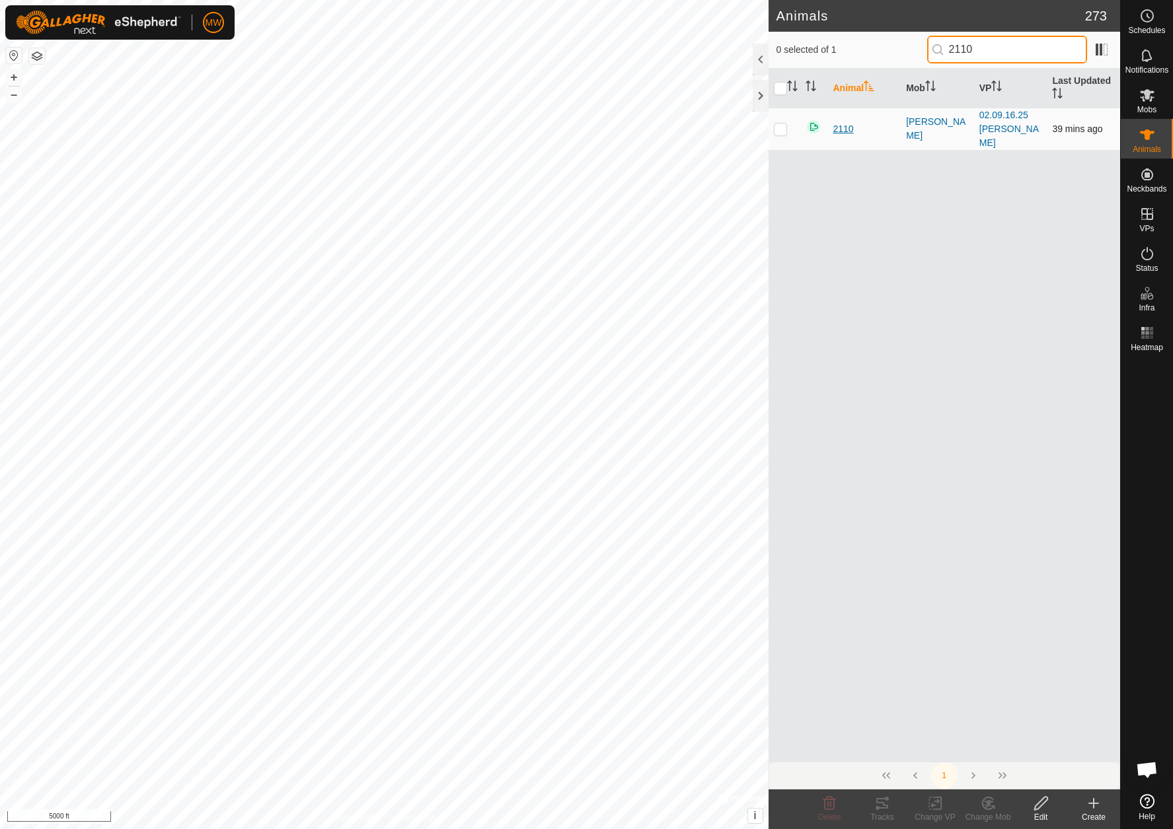
type input "2110"
click at [839, 122] on span "2110" at bounding box center [843, 129] width 20 height 14
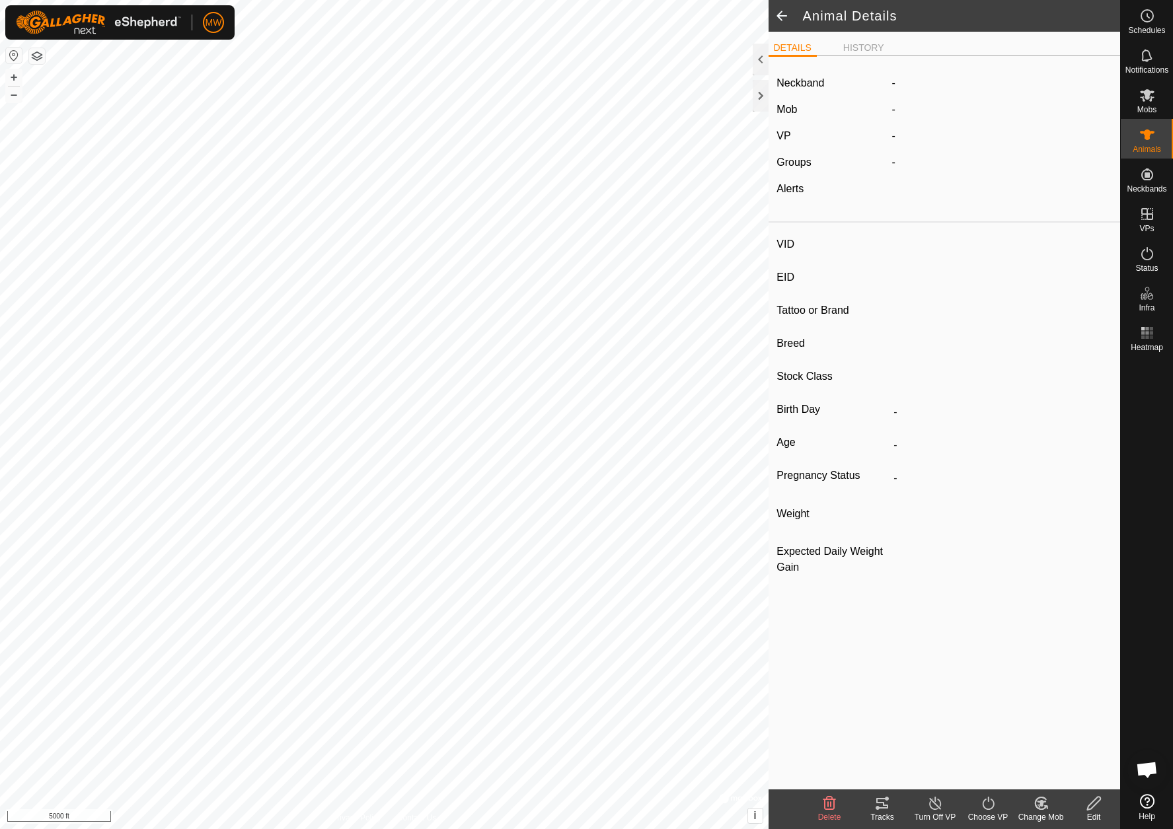
type input "2110"
type input "-"
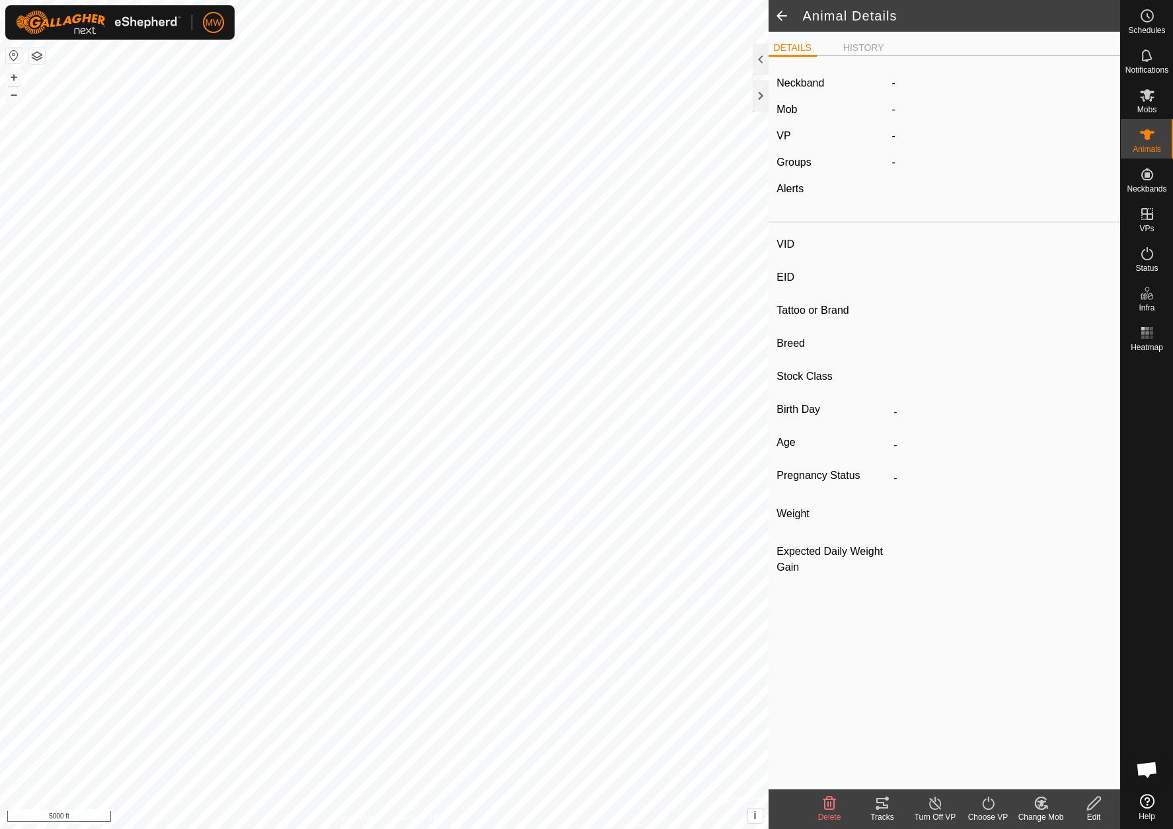
type input "0 kg"
type input "-"
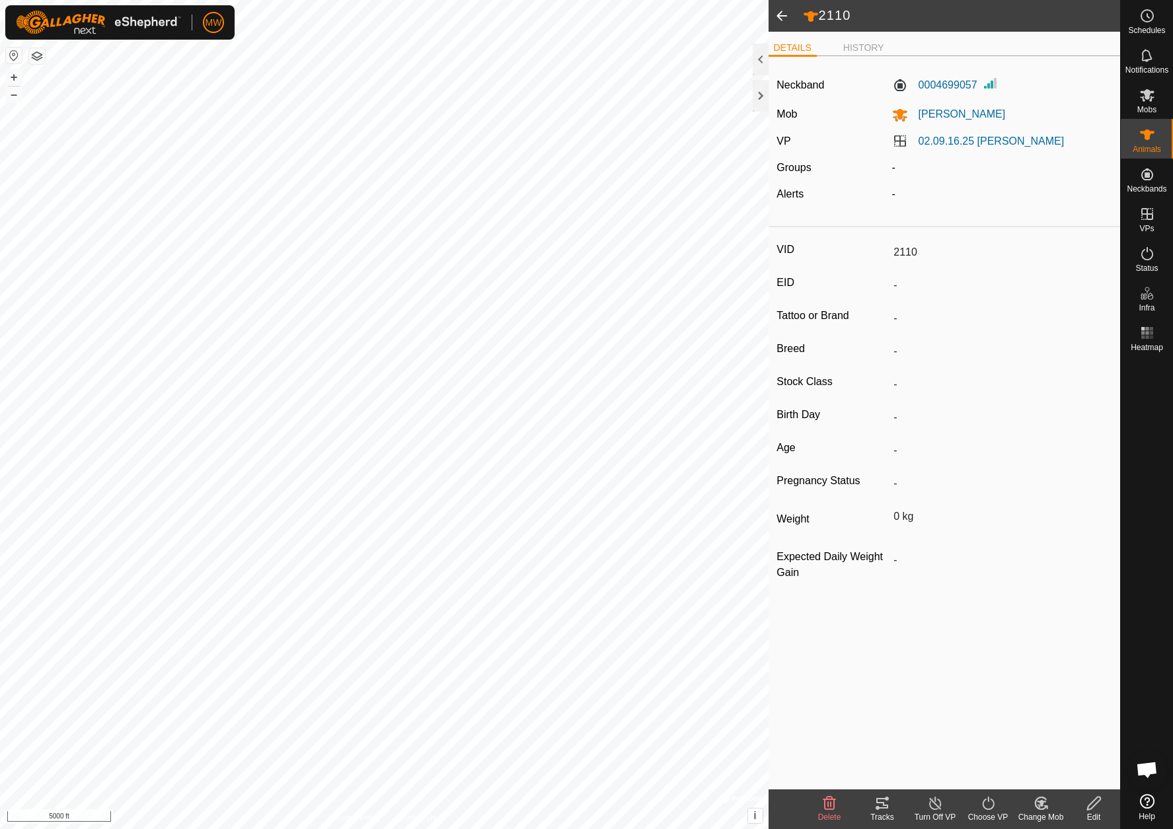
click at [898, 251] on input "2110" at bounding box center [999, 252] width 223 height 22
click at [1092, 816] on div "Edit" at bounding box center [1093, 818] width 53 height 12
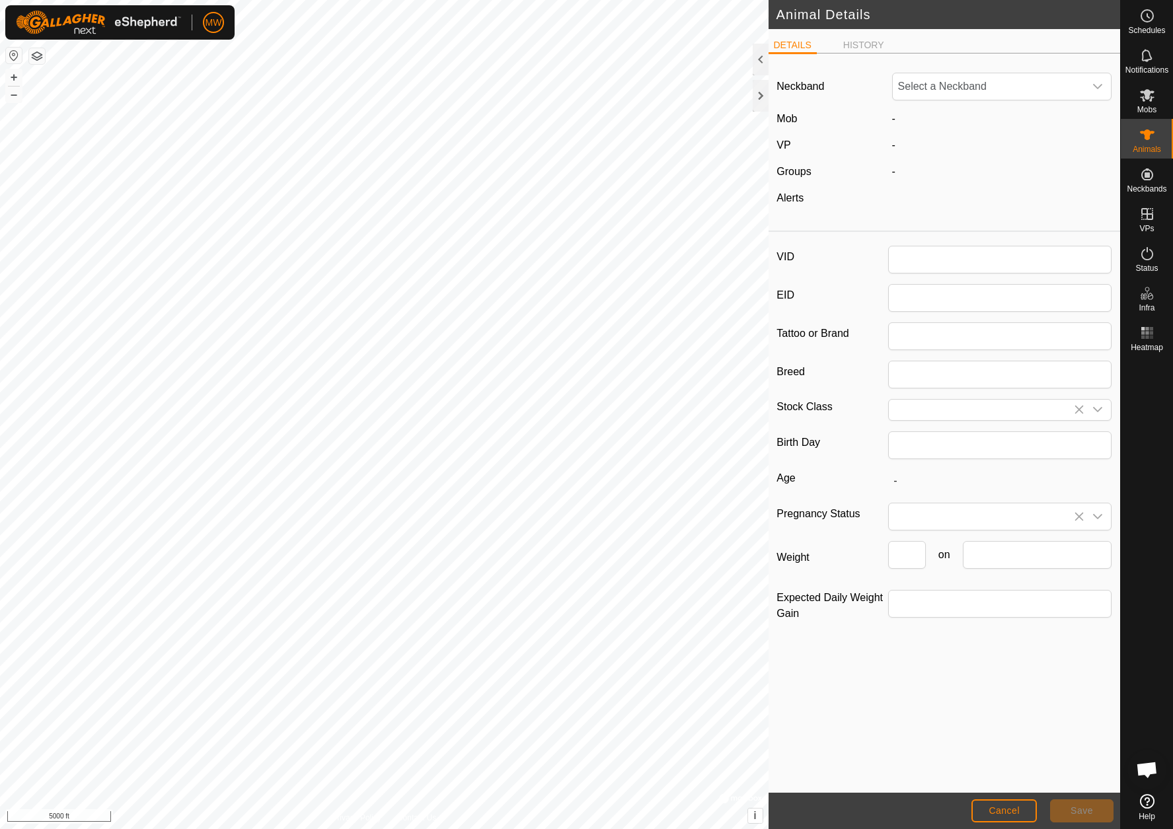
type input "2110"
type input "0"
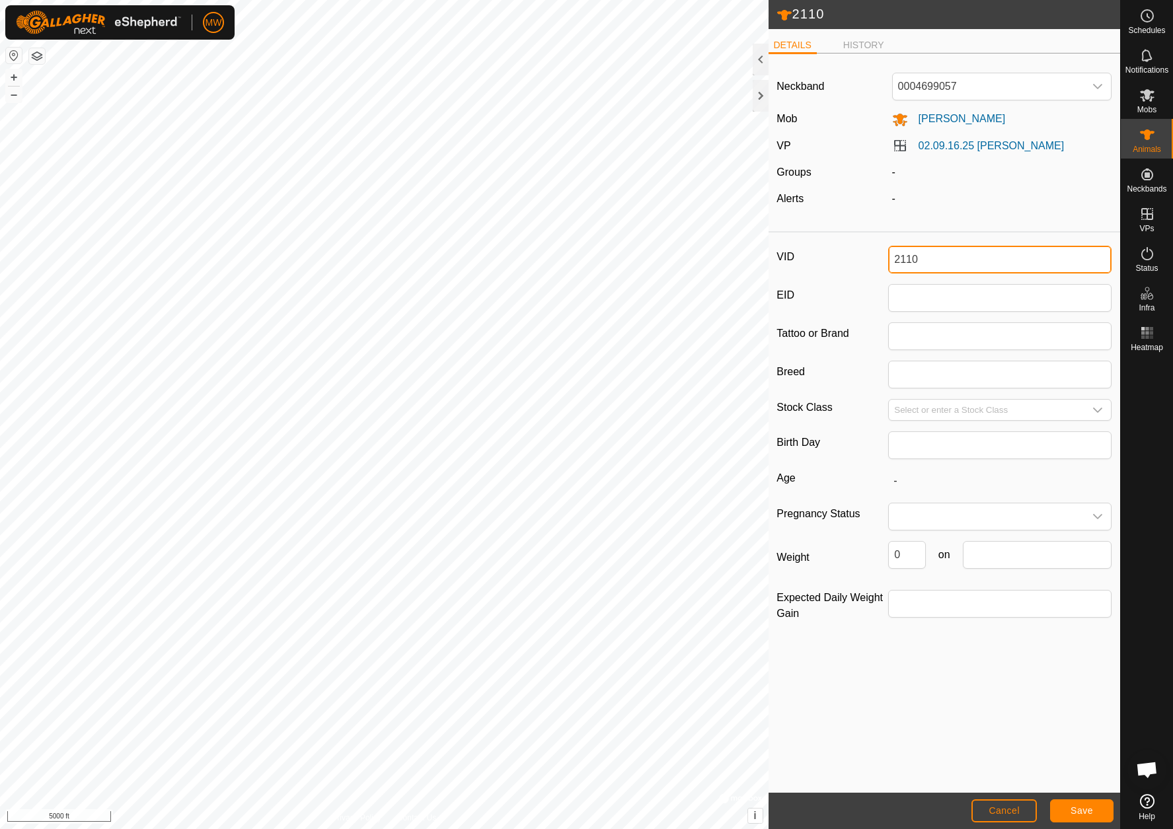
drag, startPoint x: 925, startPoint y: 262, endPoint x: 901, endPoint y: 258, distance: 24.1
click at [901, 258] on input "2110" at bounding box center [999, 260] width 223 height 28
type input "2001"
click at [1084, 814] on span "Save" at bounding box center [1082, 811] width 22 height 11
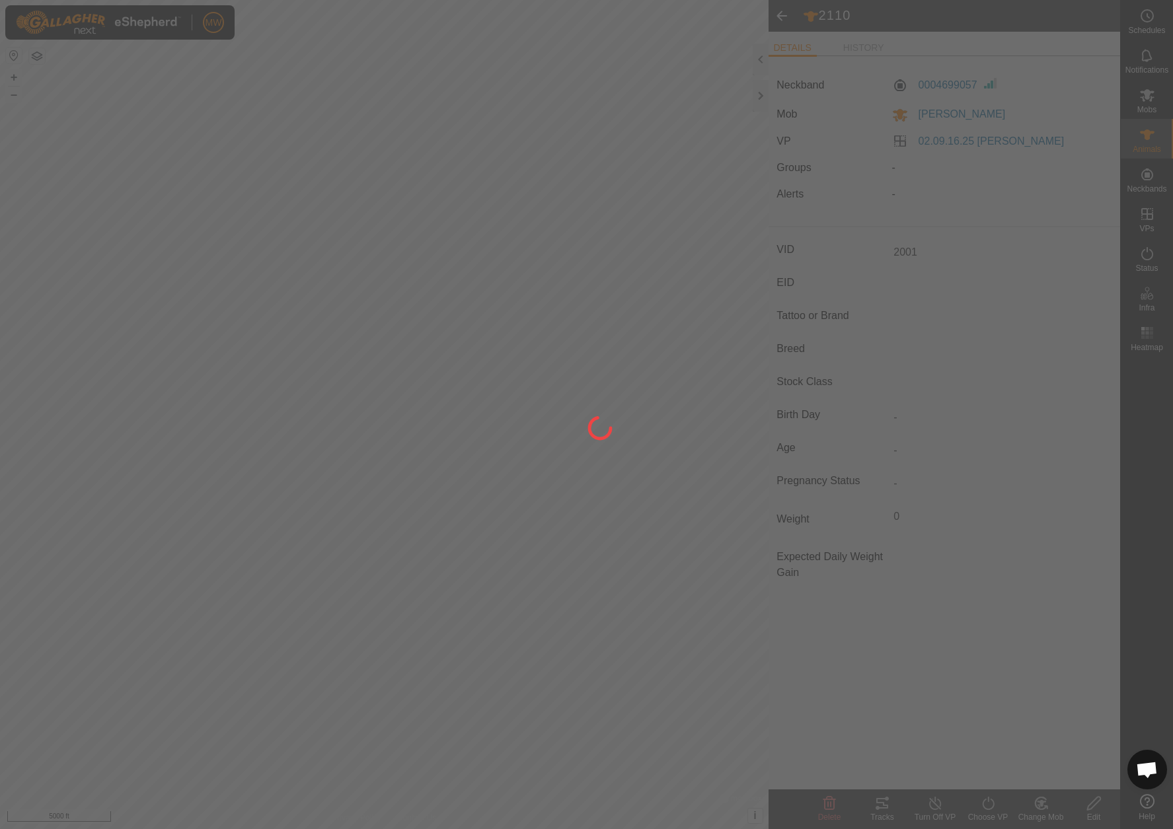
type input "-"
type input "0 kg"
type input "-"
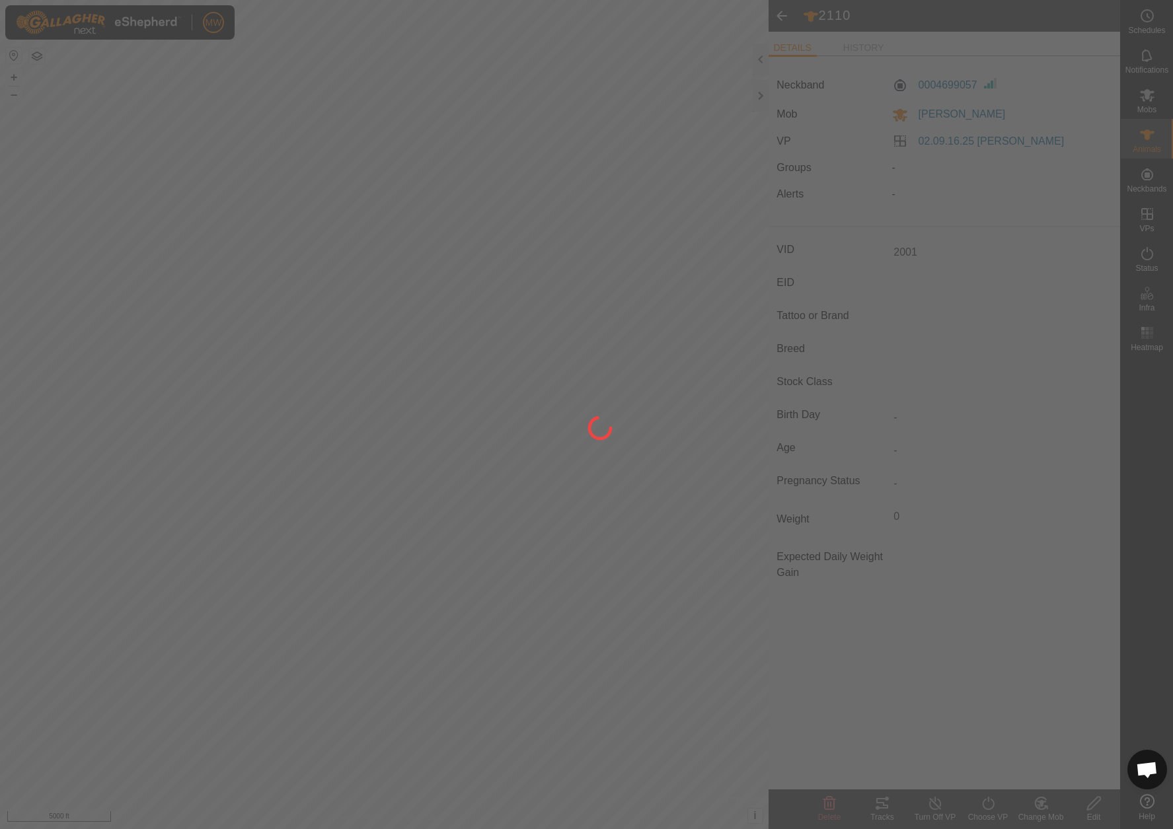
type input "-"
type input "2110"
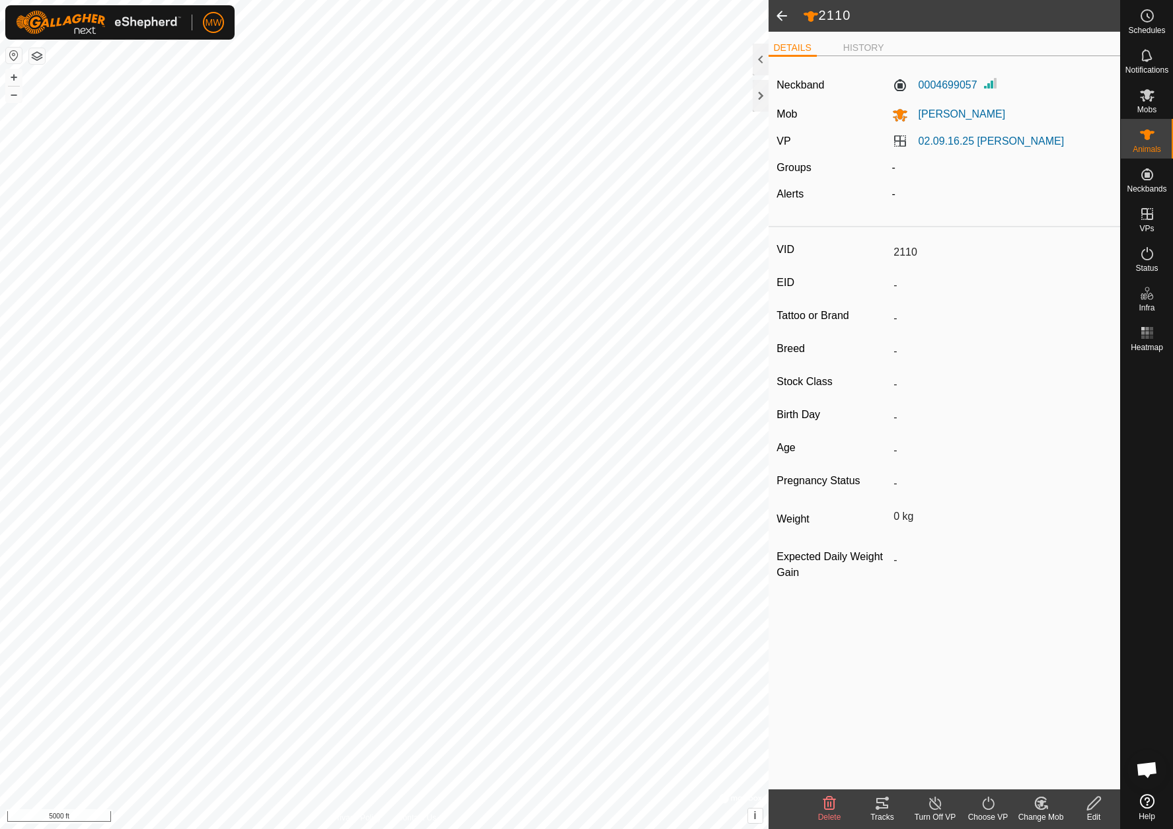
click at [780, 13] on span at bounding box center [782, 16] width 26 height 32
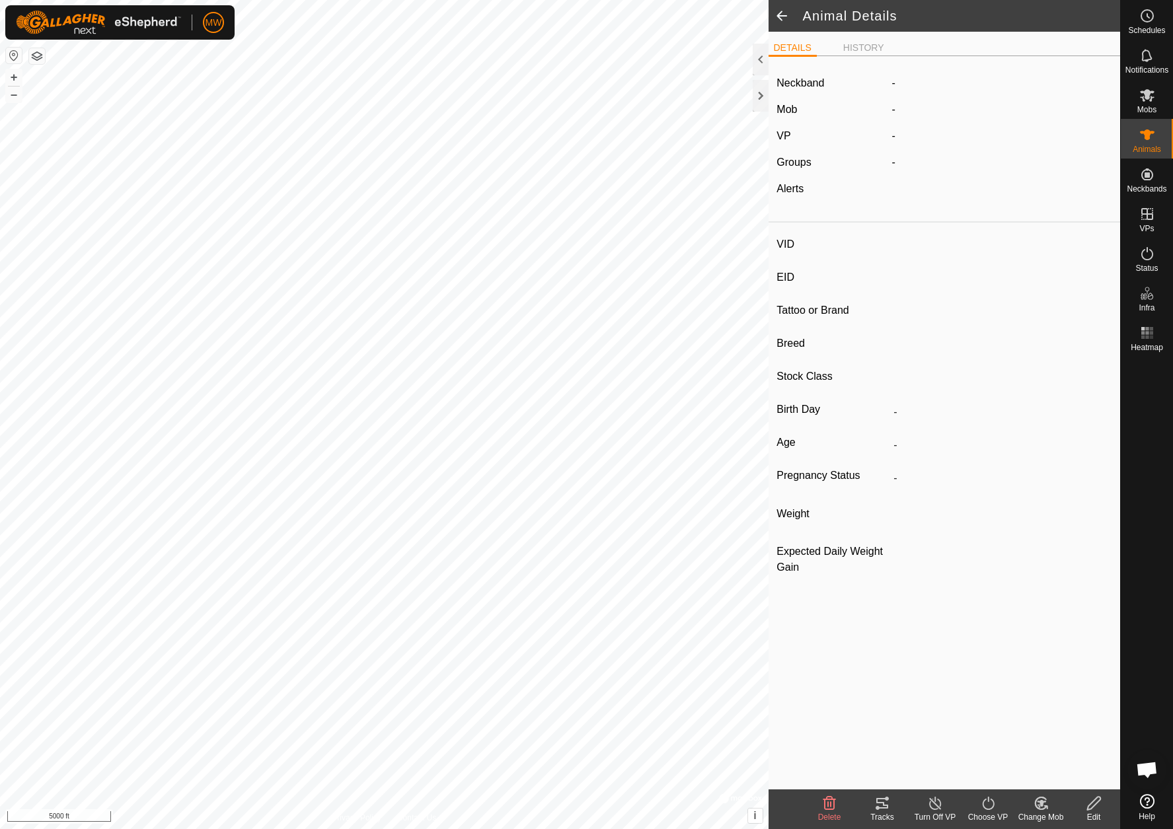
type input "2001"
type input "-"
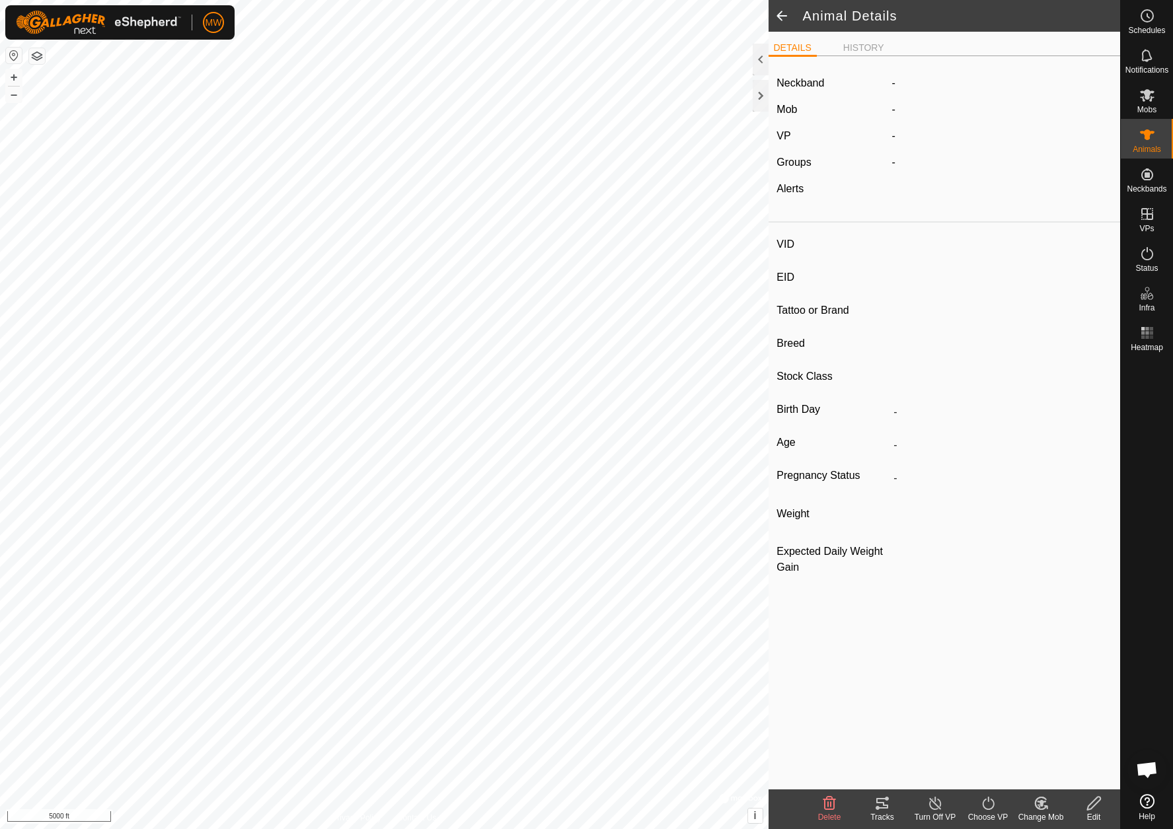
type input "0 kg"
type input "-"
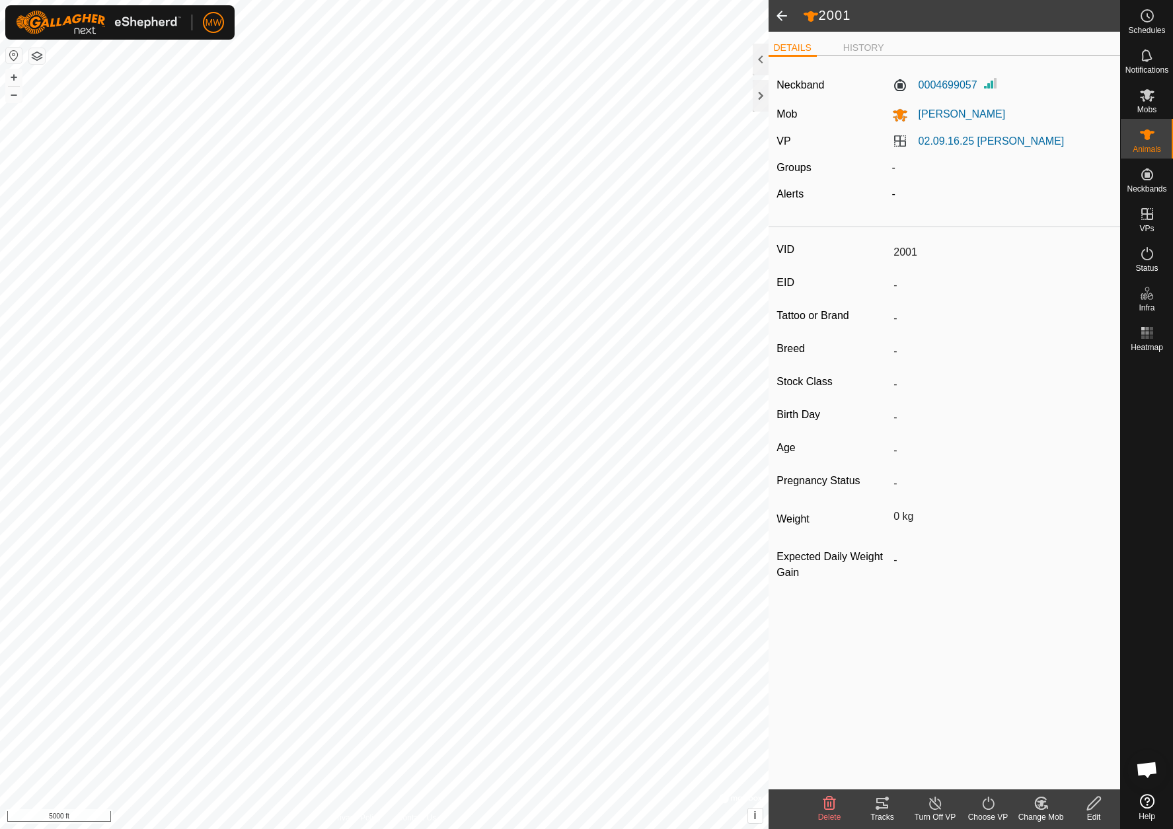
click at [776, 12] on span at bounding box center [782, 16] width 26 height 32
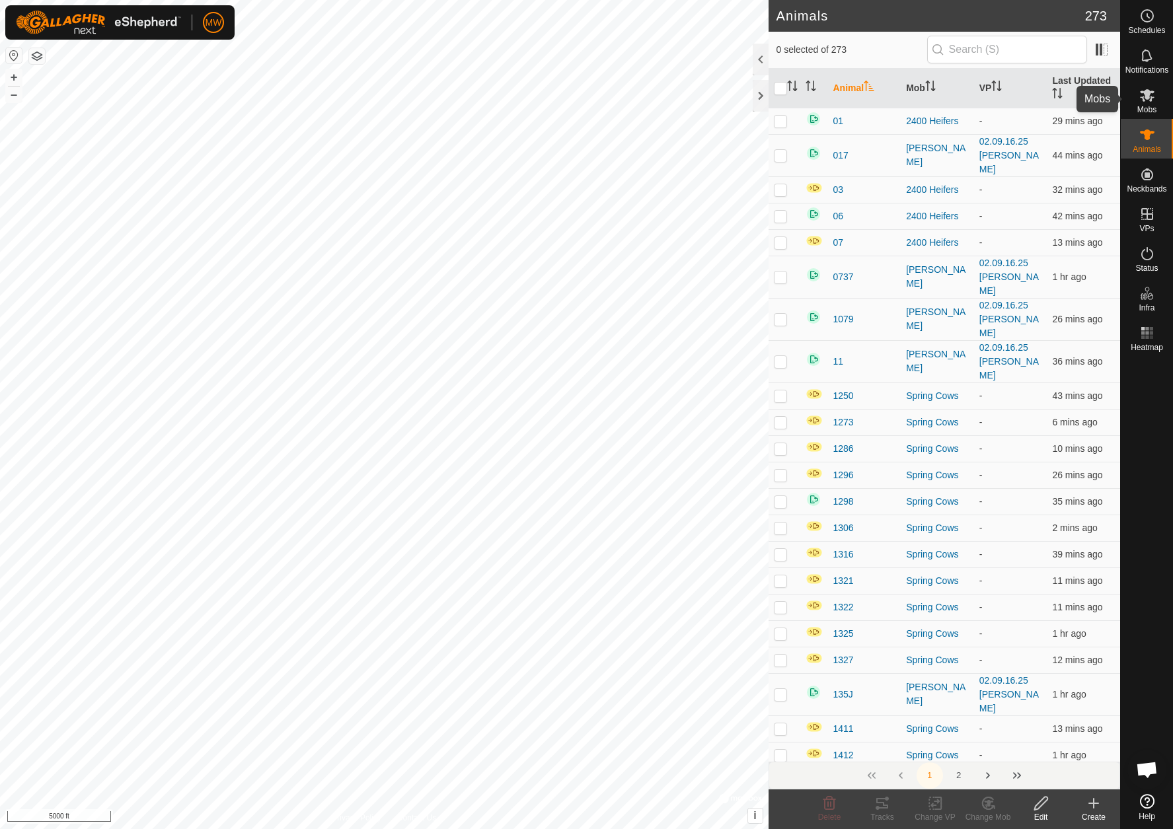
click at [1137, 107] on span "Mobs" at bounding box center [1146, 110] width 19 height 8
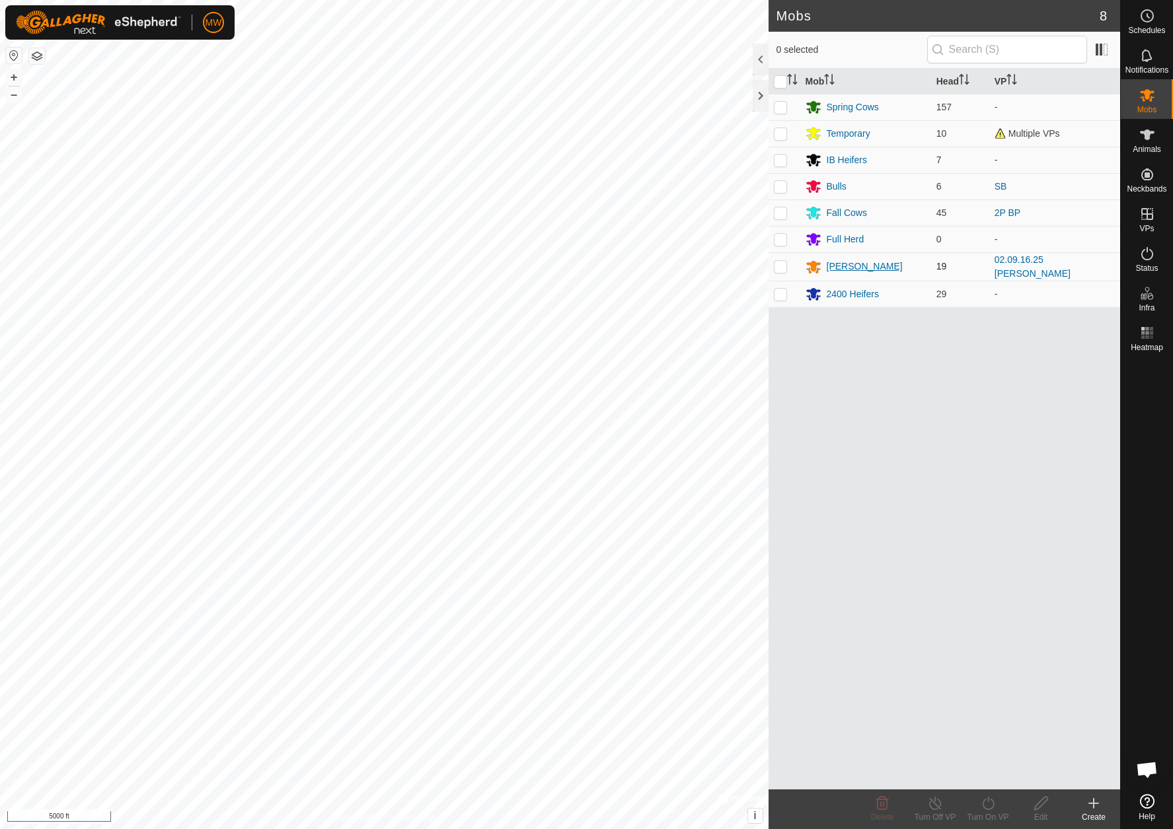
click at [834, 260] on div "[PERSON_NAME]" at bounding box center [865, 267] width 76 height 14
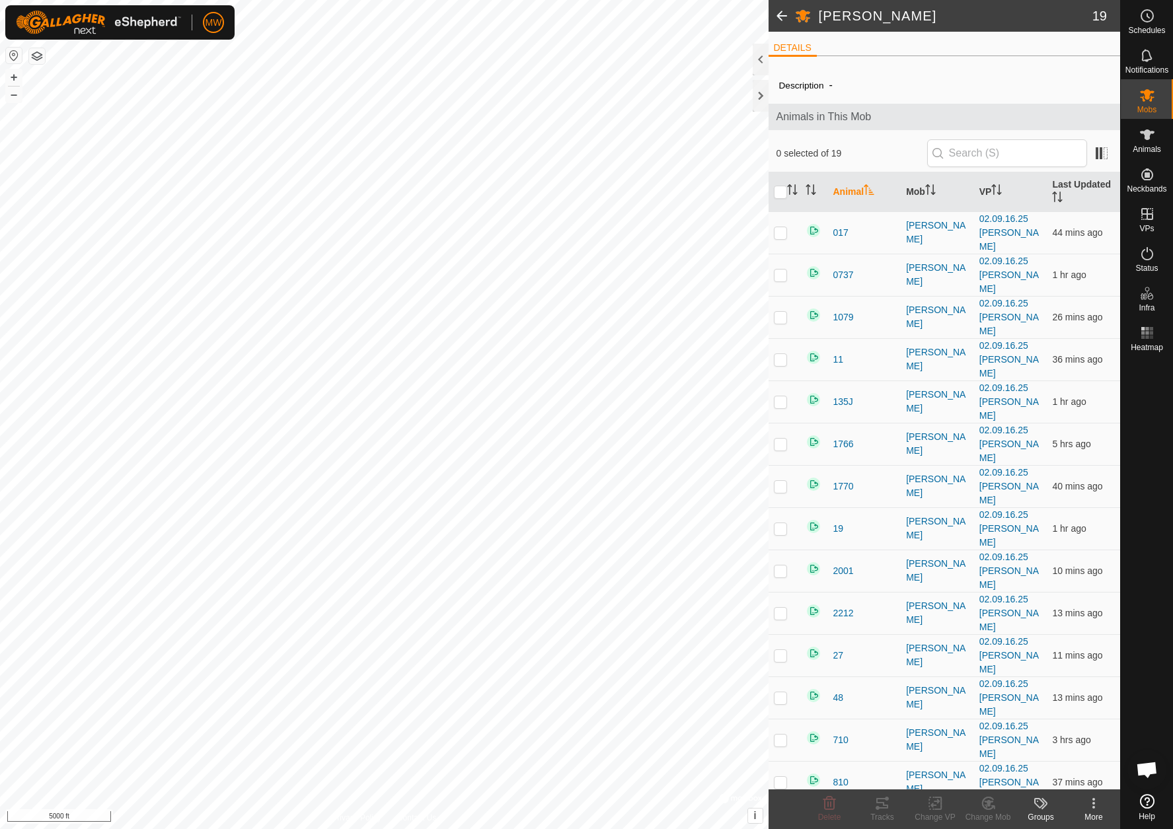
click at [786, 13] on span at bounding box center [782, 16] width 26 height 32
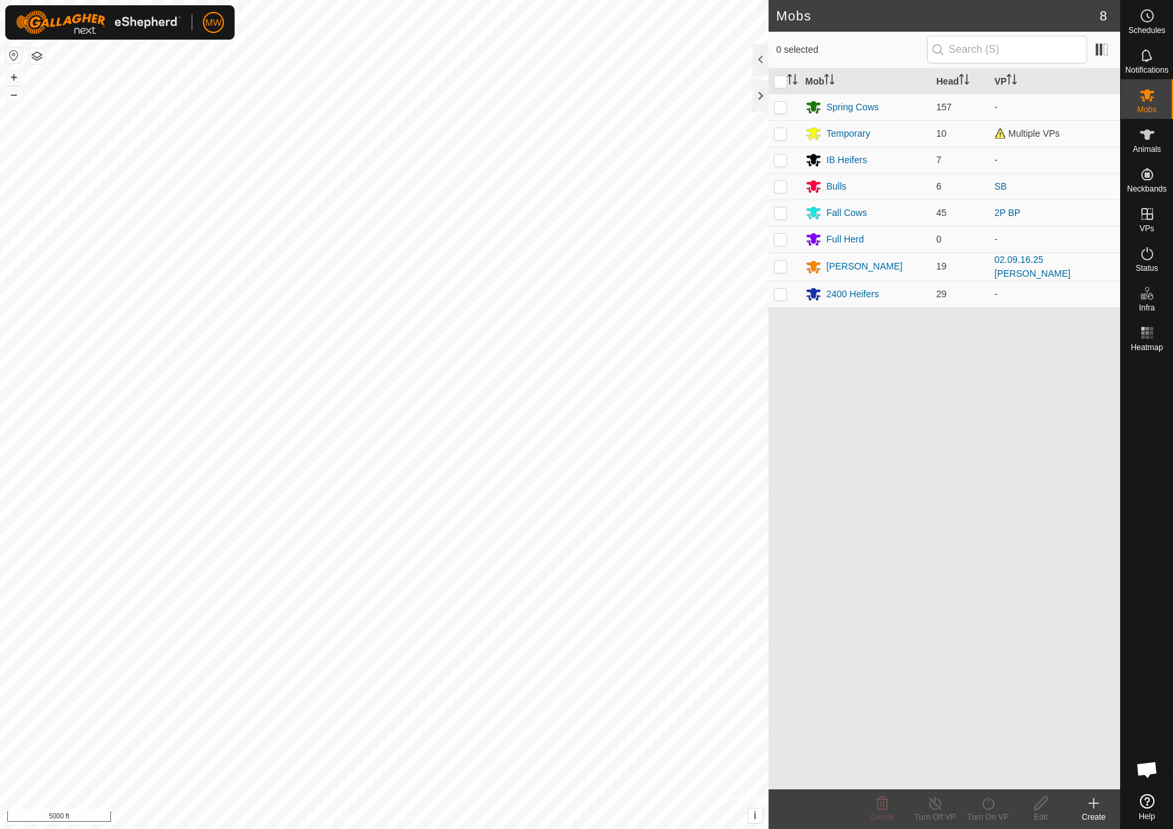
click at [1098, 798] on icon at bounding box center [1094, 804] width 16 height 16
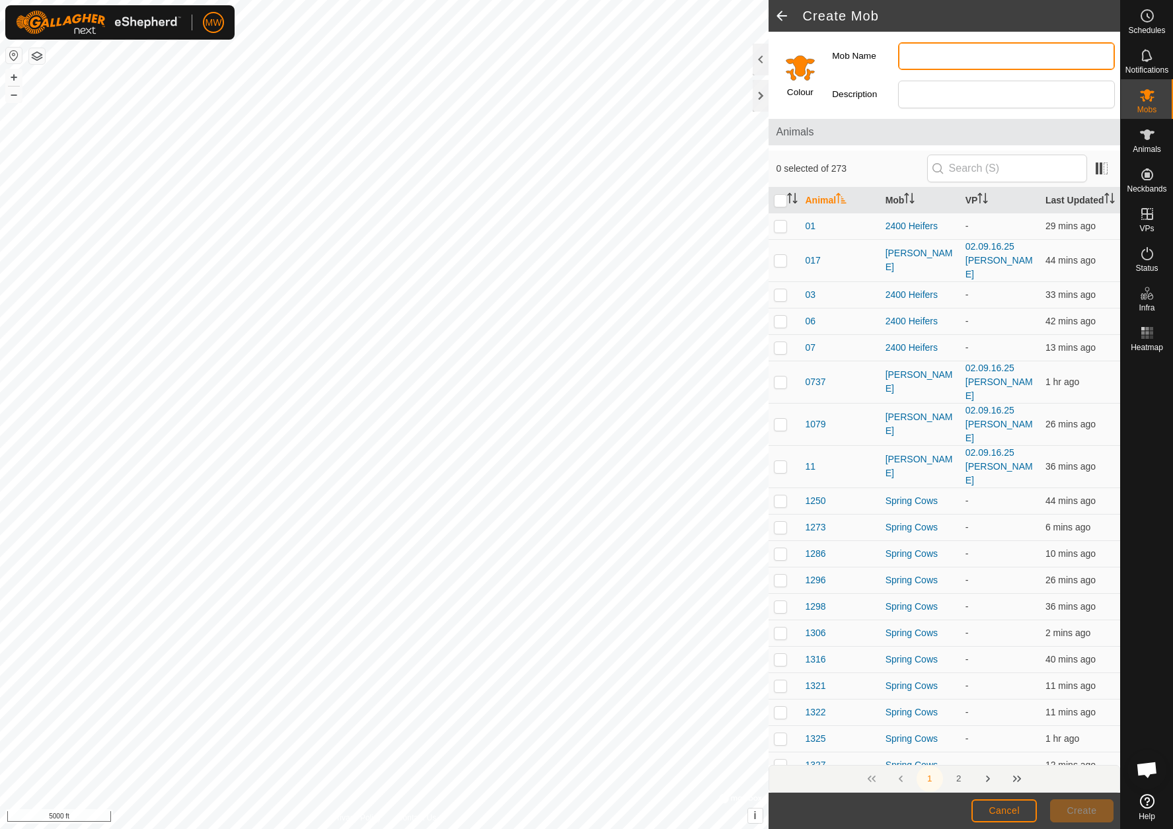
click at [909, 50] on input "Mob Name" at bounding box center [1006, 56] width 217 height 28
type input "Allen2"
click at [808, 73] on input "Select a color" at bounding box center [800, 68] width 32 height 32
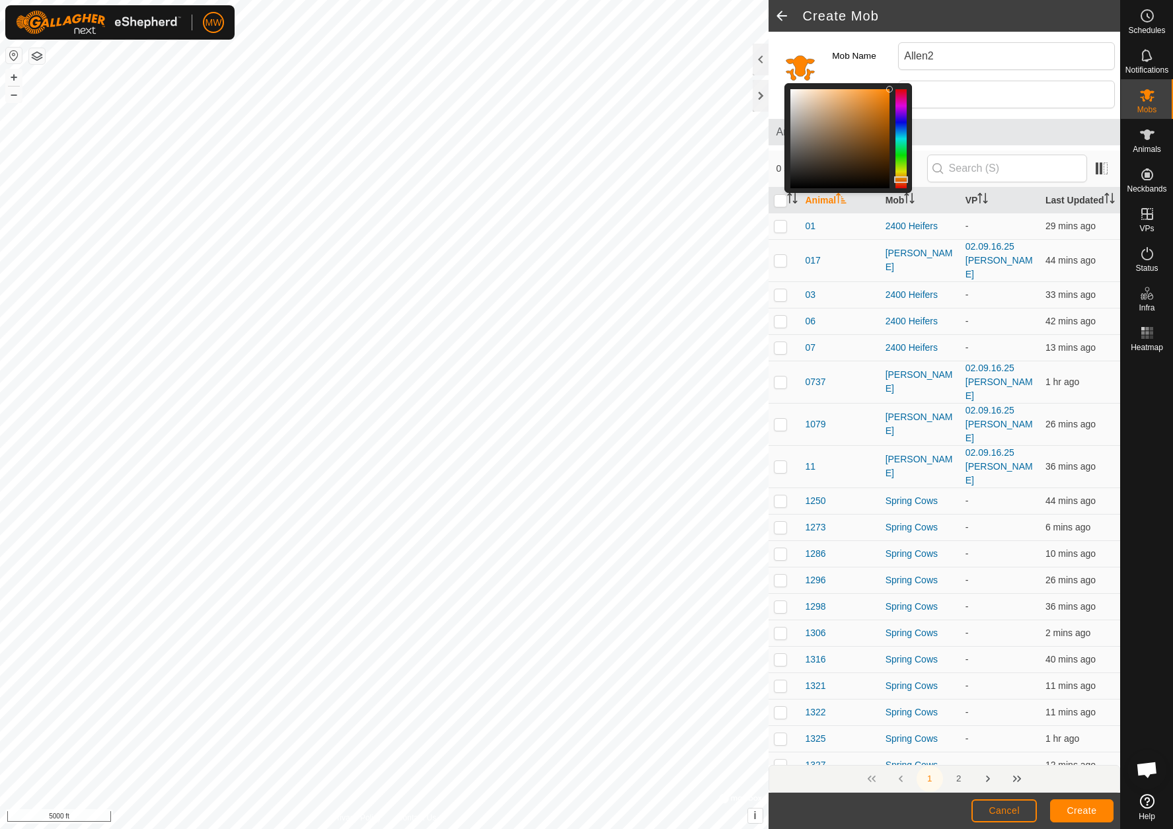
click at [870, 157] on div at bounding box center [839, 138] width 99 height 99
click at [968, 130] on span "Animals" at bounding box center [945, 132] width 336 height 16
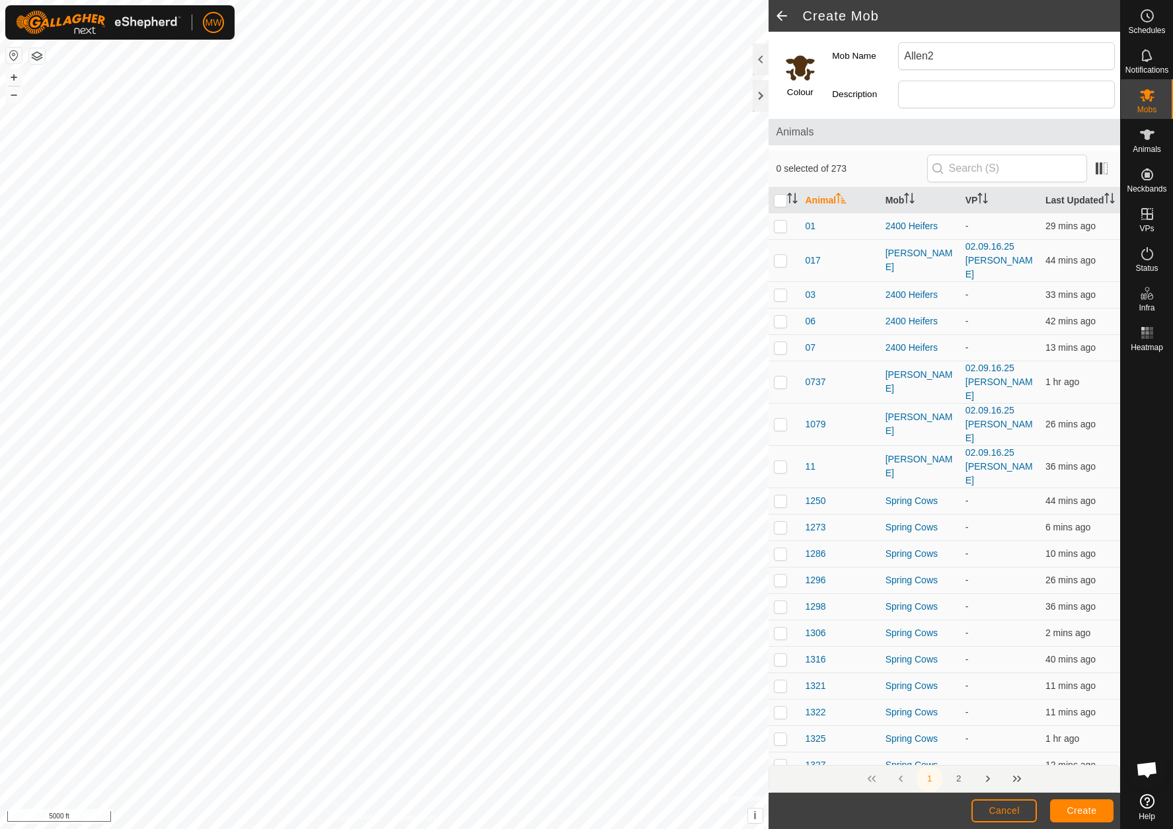
click at [862, 143] on div "Animals" at bounding box center [945, 132] width 352 height 26
click at [841, 76] on div "Description" at bounding box center [973, 94] width 293 height 38
click at [1008, 167] on input "text" at bounding box center [1007, 169] width 160 height 28
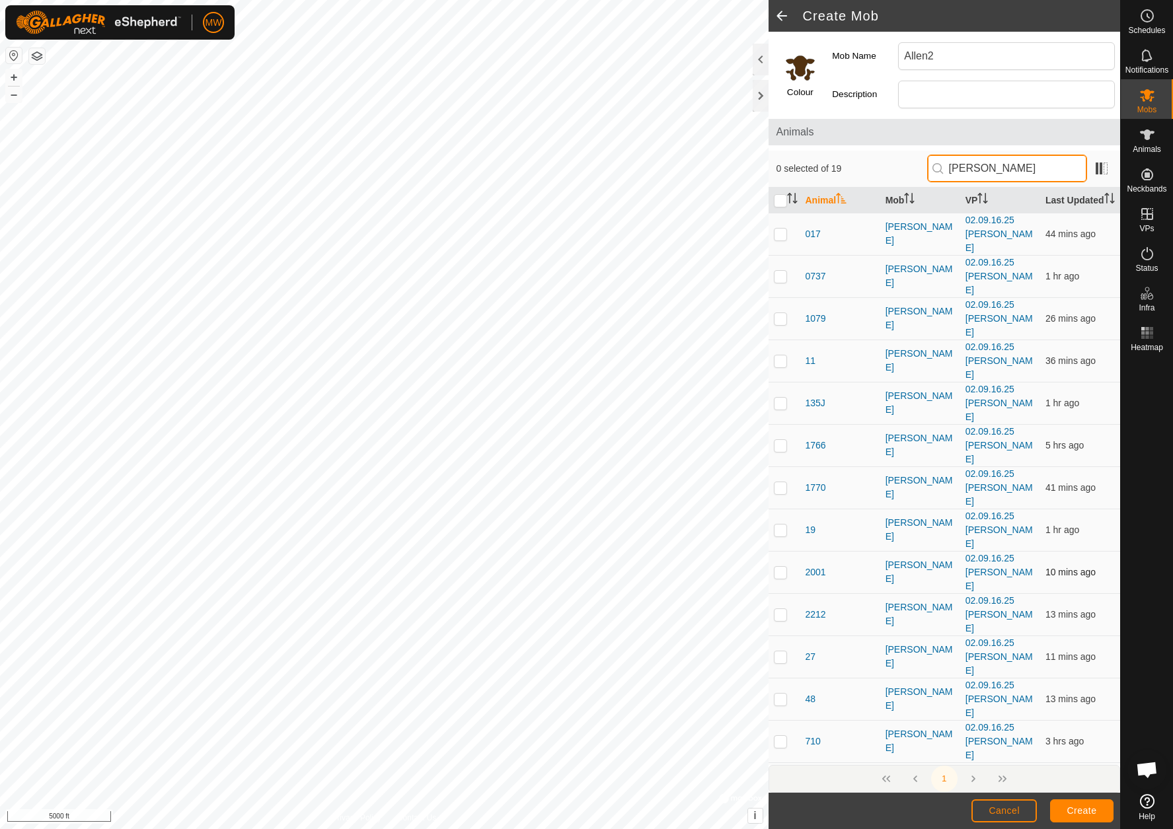
type input "[PERSON_NAME]"
click at [785, 567] on p-checkbox at bounding box center [780, 572] width 13 height 11
checkbox input "true"
click at [784, 652] on p-checkbox at bounding box center [780, 657] width 13 height 11
checkbox input "true"
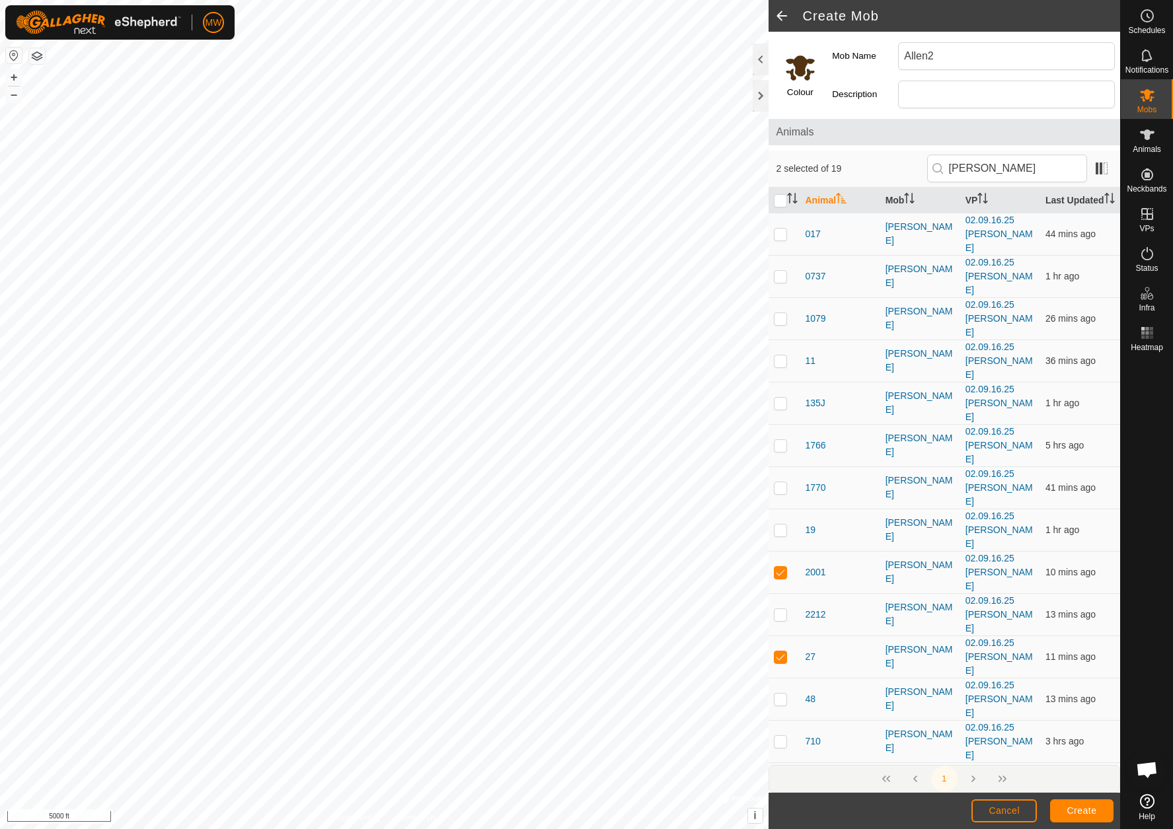
click at [780, 821] on p-checkbox at bounding box center [780, 826] width 13 height 11
checkbox input "true"
click at [1077, 806] on span "Create" at bounding box center [1082, 811] width 30 height 11
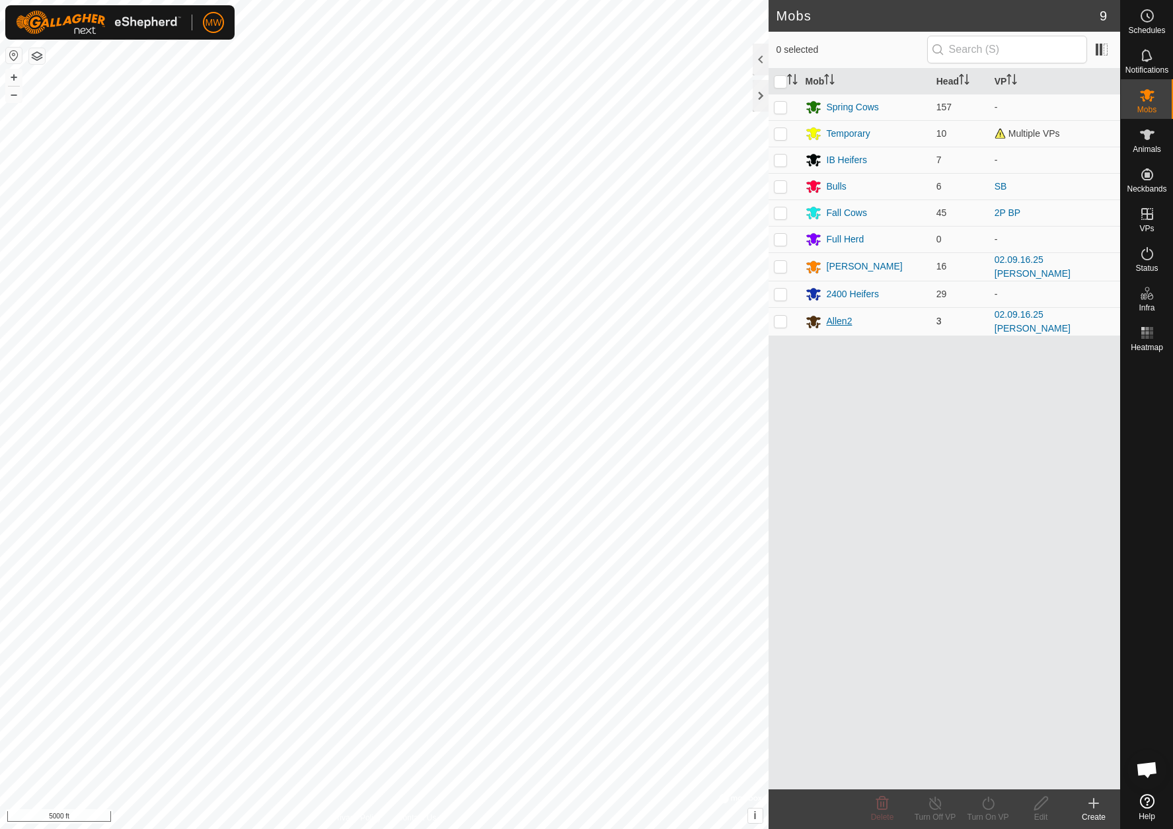
click at [837, 317] on div "Allen2" at bounding box center [840, 322] width 26 height 14
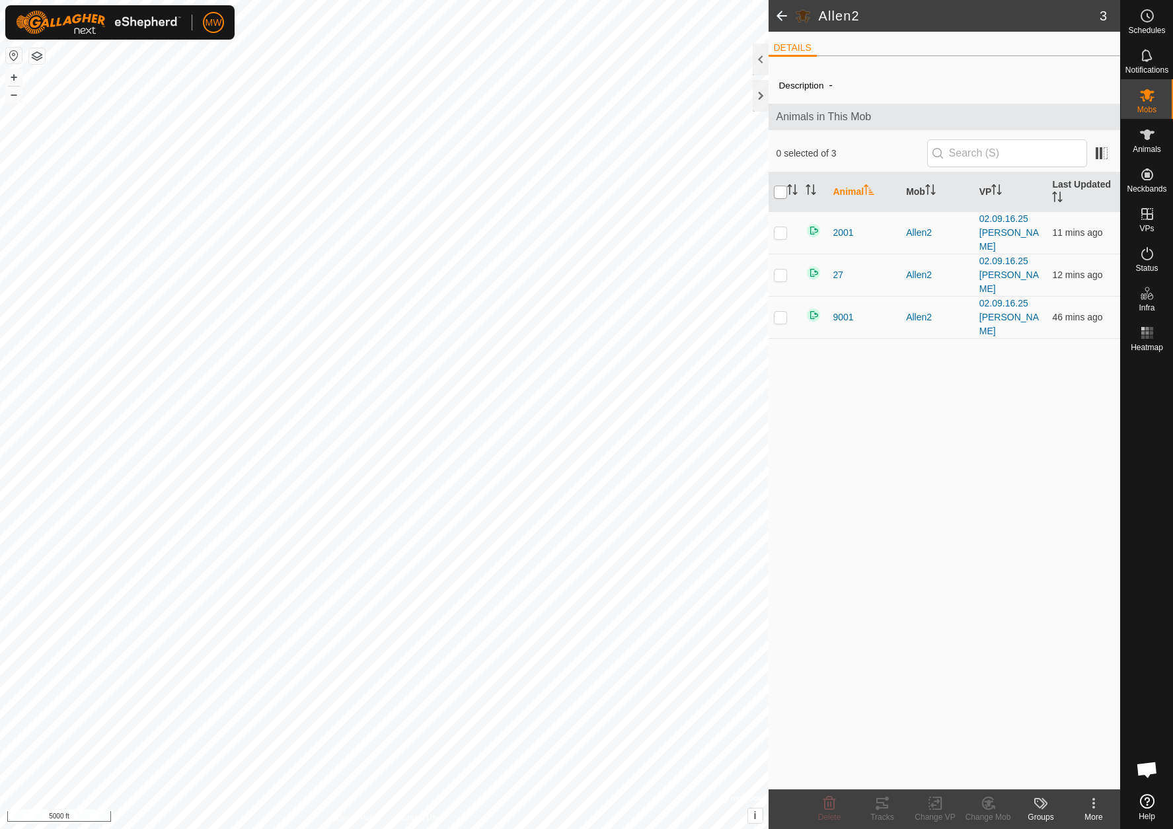
click at [777, 192] on input "checkbox" at bounding box center [780, 192] width 13 height 13
checkbox input "true"
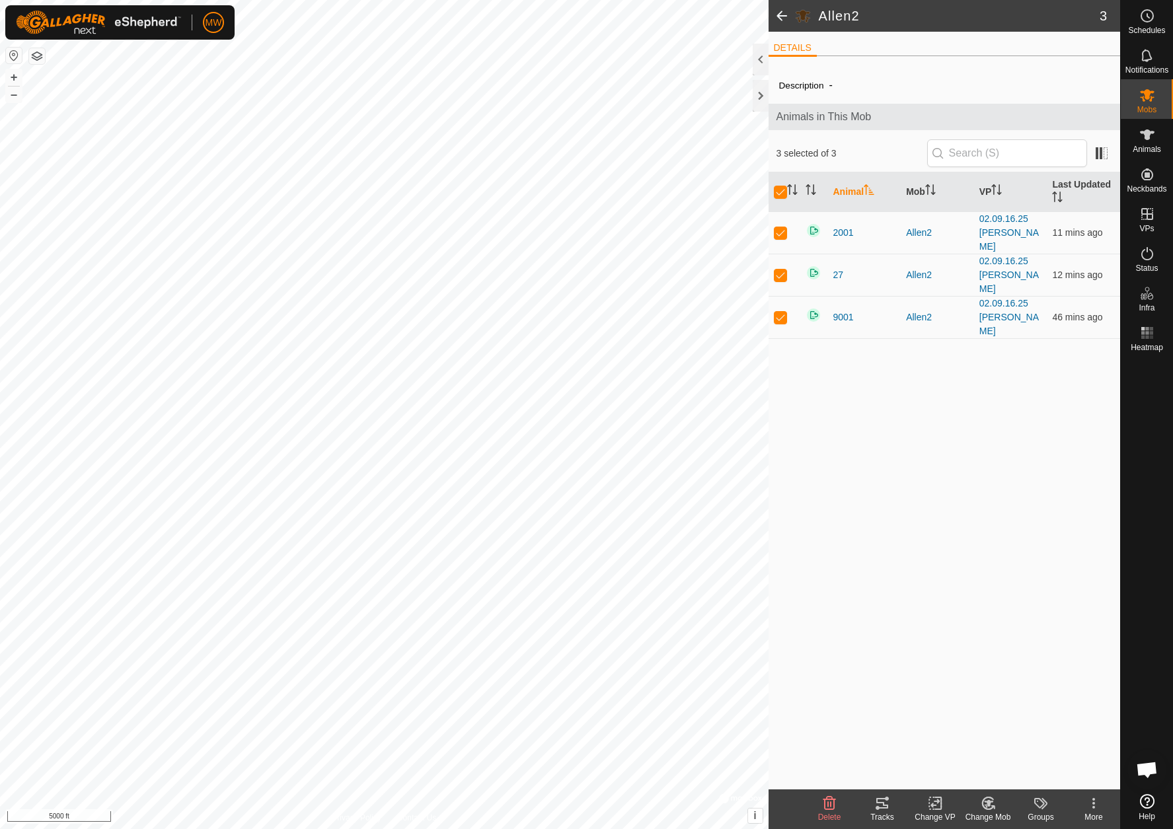
click at [935, 807] on icon at bounding box center [935, 804] width 17 height 16
click at [940, 773] on link "Turn Off VP" at bounding box center [974, 774] width 131 height 26
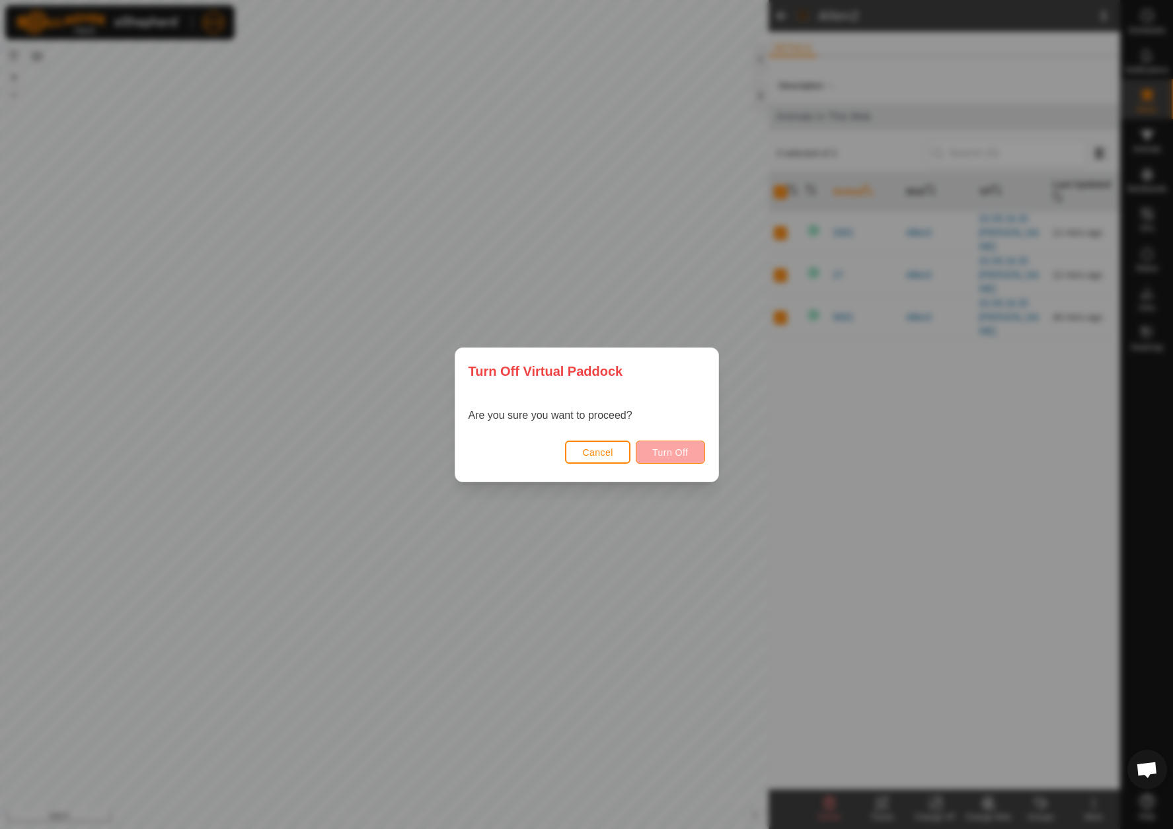
click at [675, 451] on span "Turn Off" at bounding box center [670, 452] width 36 height 11
